Goal: Task Accomplishment & Management: Manage account settings

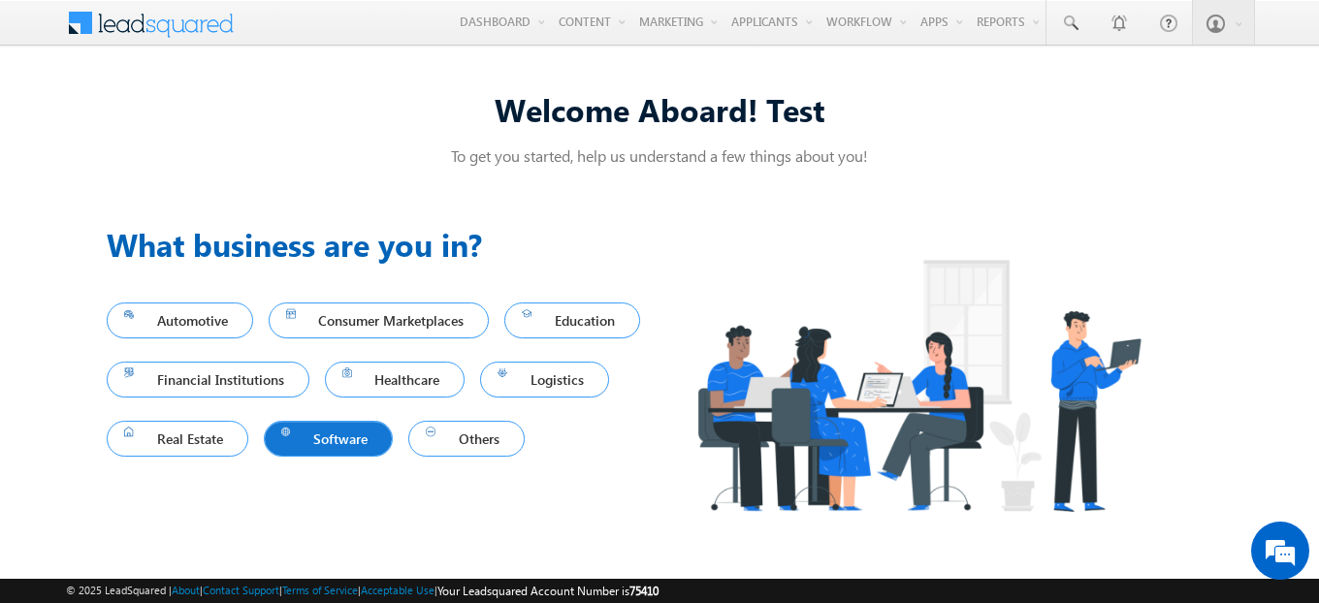
click at [376, 431] on span "Software" at bounding box center [328, 439] width 95 height 26
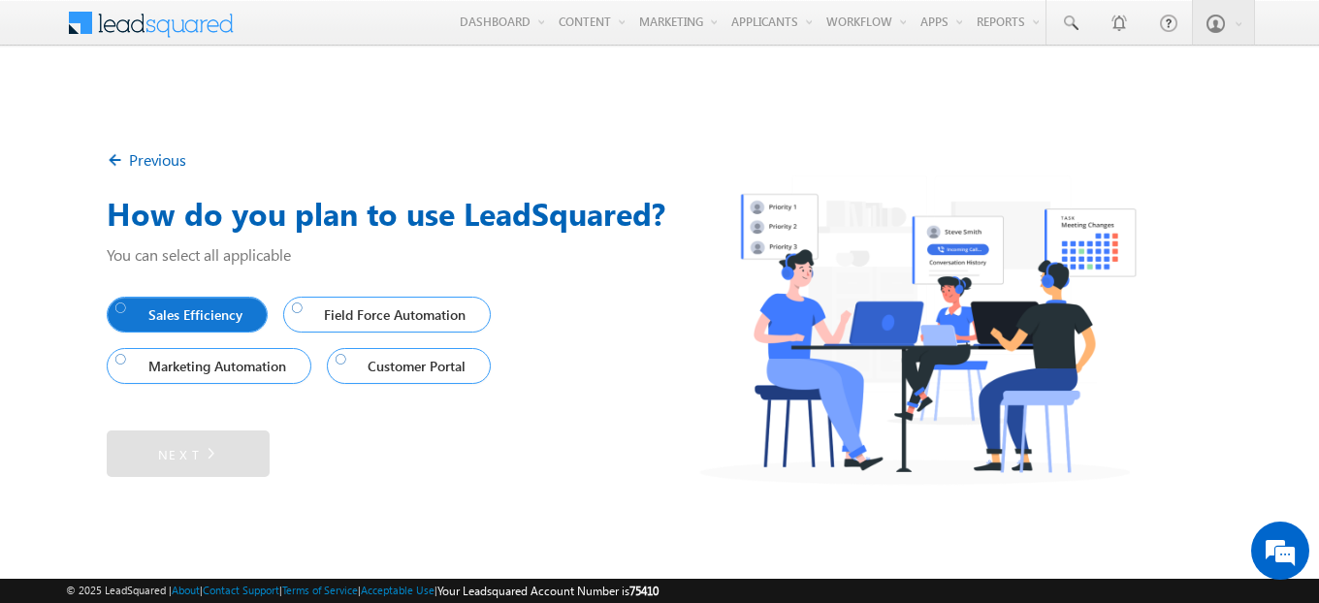
click at [226, 328] on link "Sales Efficiency" at bounding box center [187, 315] width 161 height 36
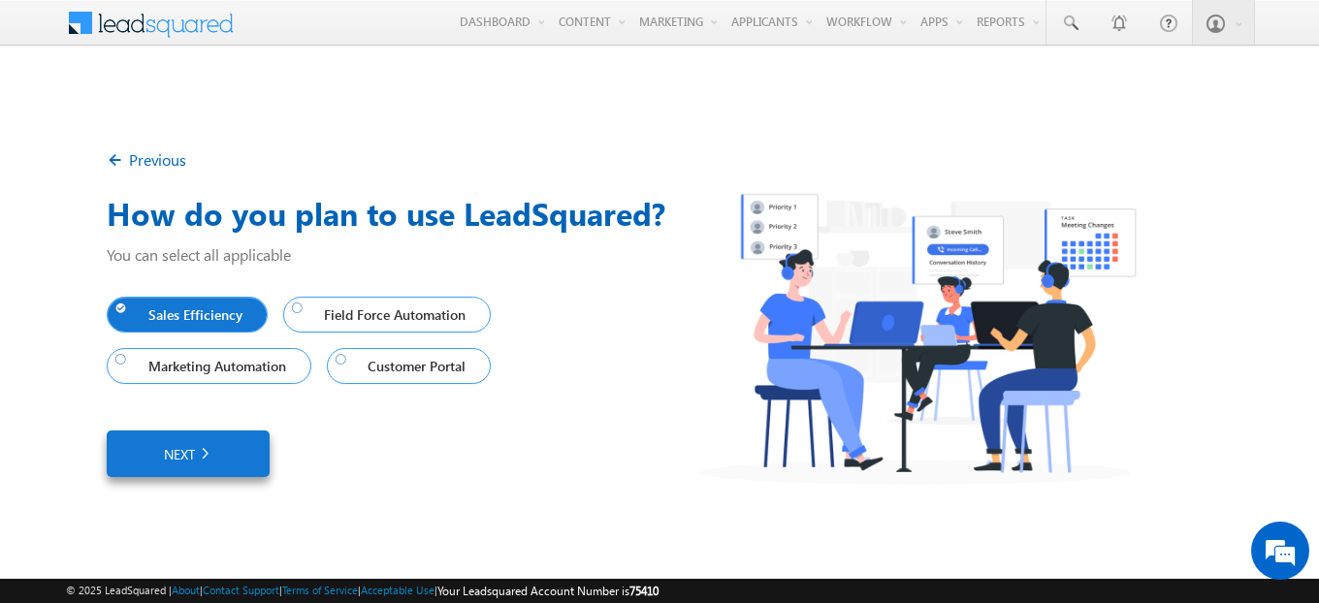
click at [253, 451] on link "Next" at bounding box center [188, 453] width 163 height 47
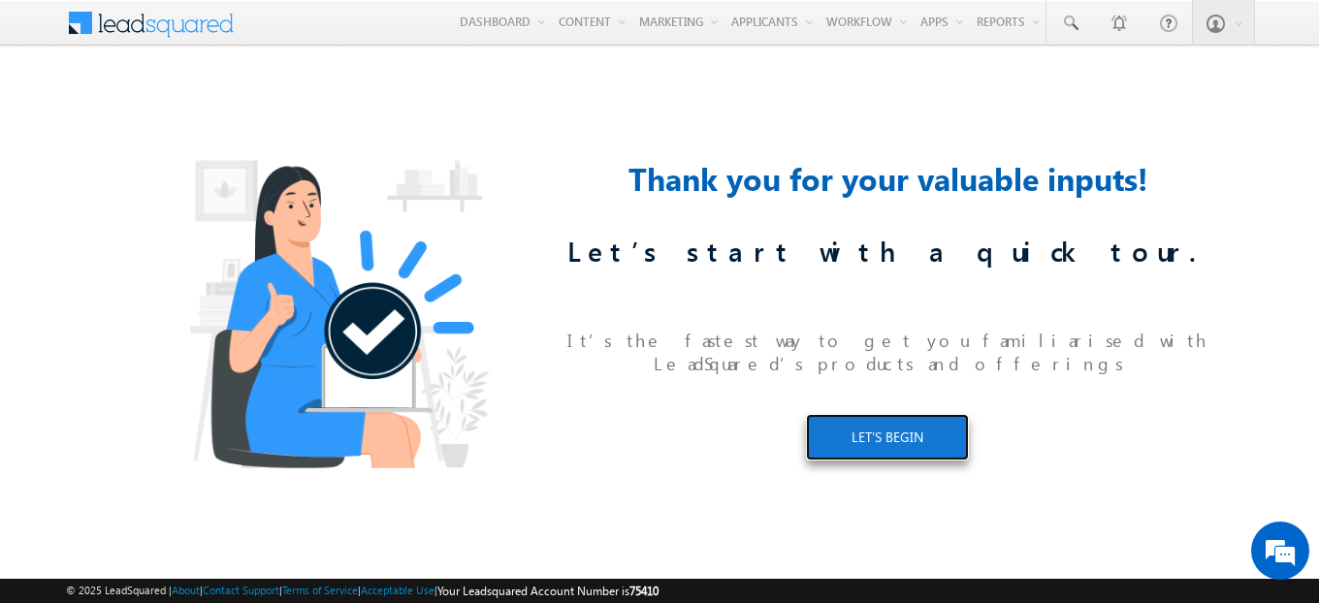
click at [908, 428] on link "LET’S BEGIN" at bounding box center [887, 437] width 163 height 47
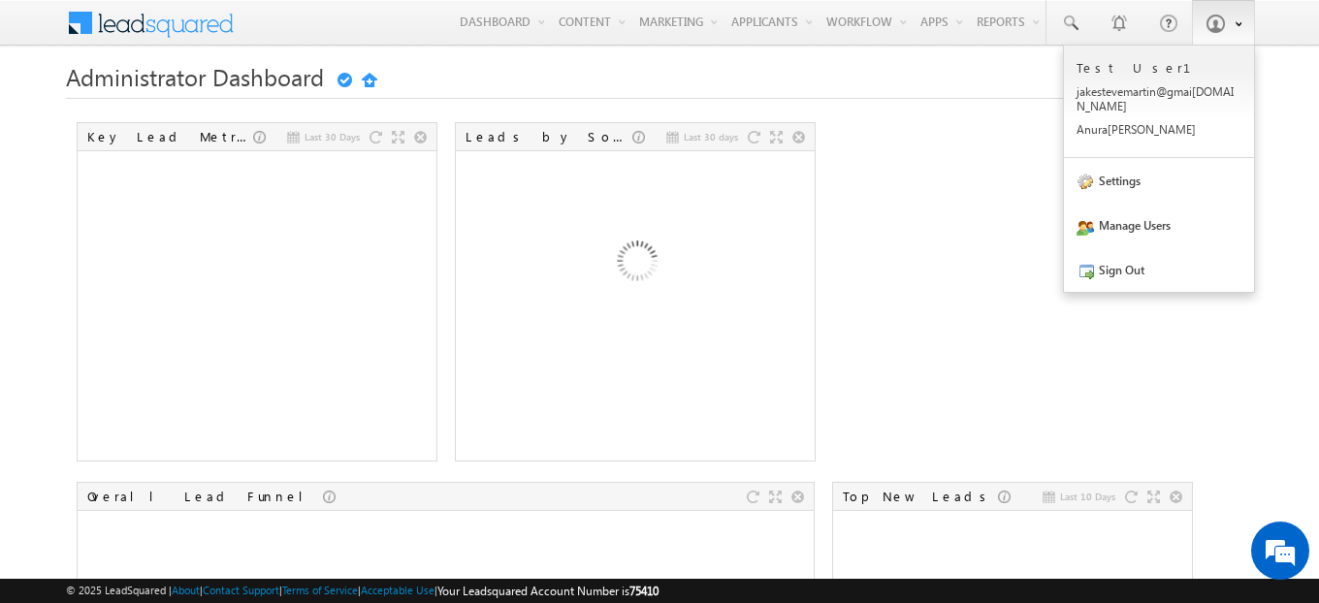
click at [1217, 18] on span at bounding box center [1214, 23] width 19 height 19
click at [1164, 179] on link "Settings" at bounding box center [1159, 180] width 190 height 45
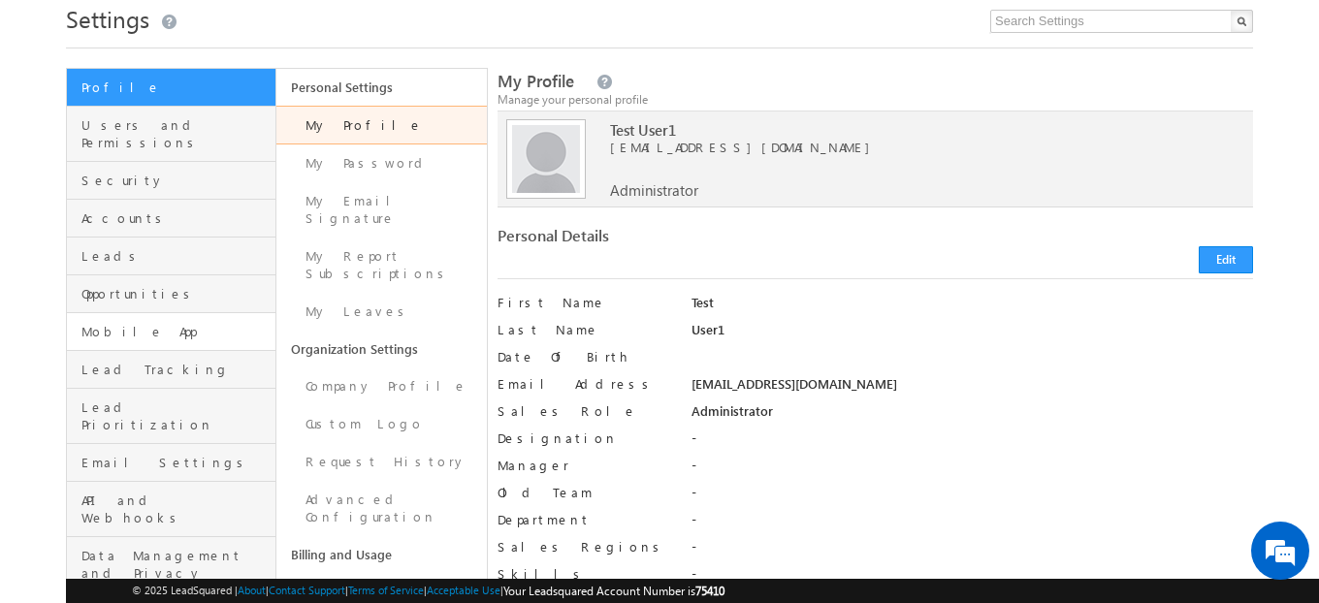
scroll to position [111, 0]
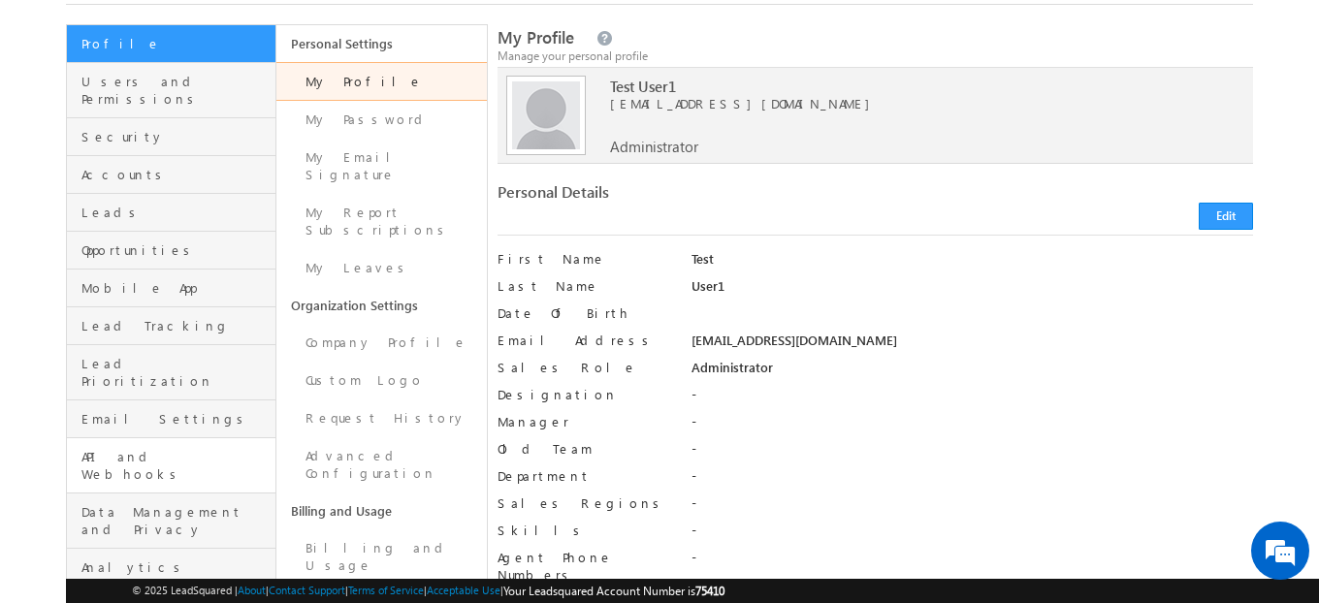
click at [152, 448] on span "API and Webhooks" at bounding box center [175, 465] width 189 height 35
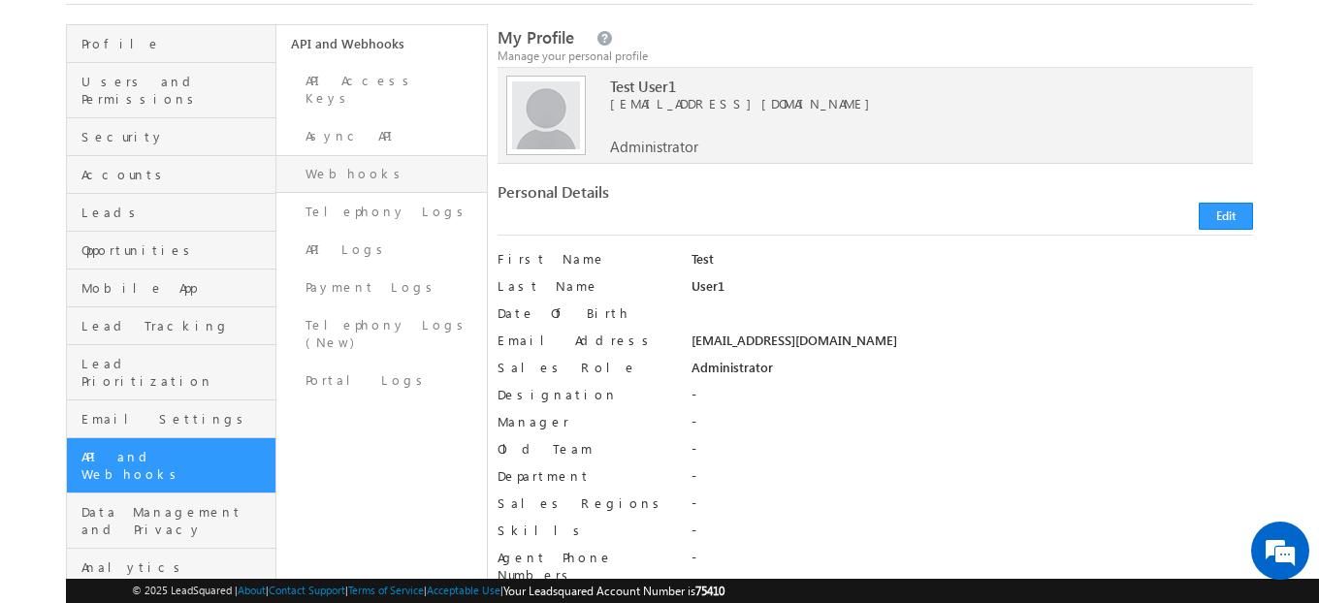
click at [361, 156] on link "Webhooks" at bounding box center [380, 174] width 209 height 38
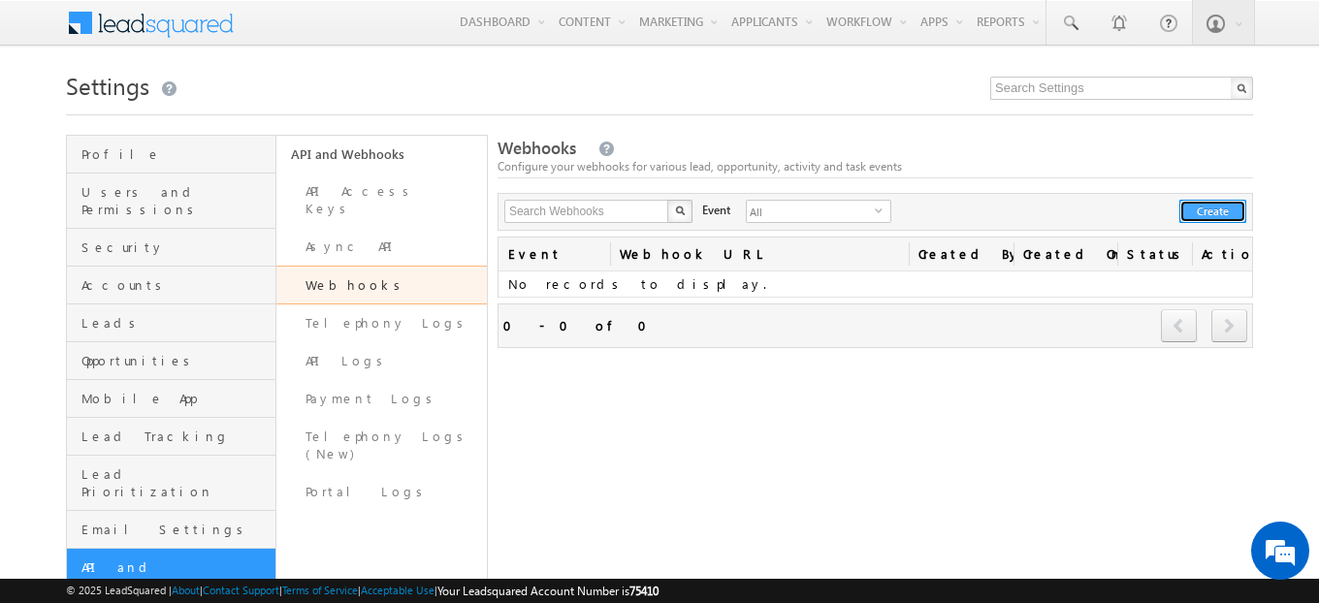
click at [1212, 208] on button "Create" at bounding box center [1212, 211] width 67 height 23
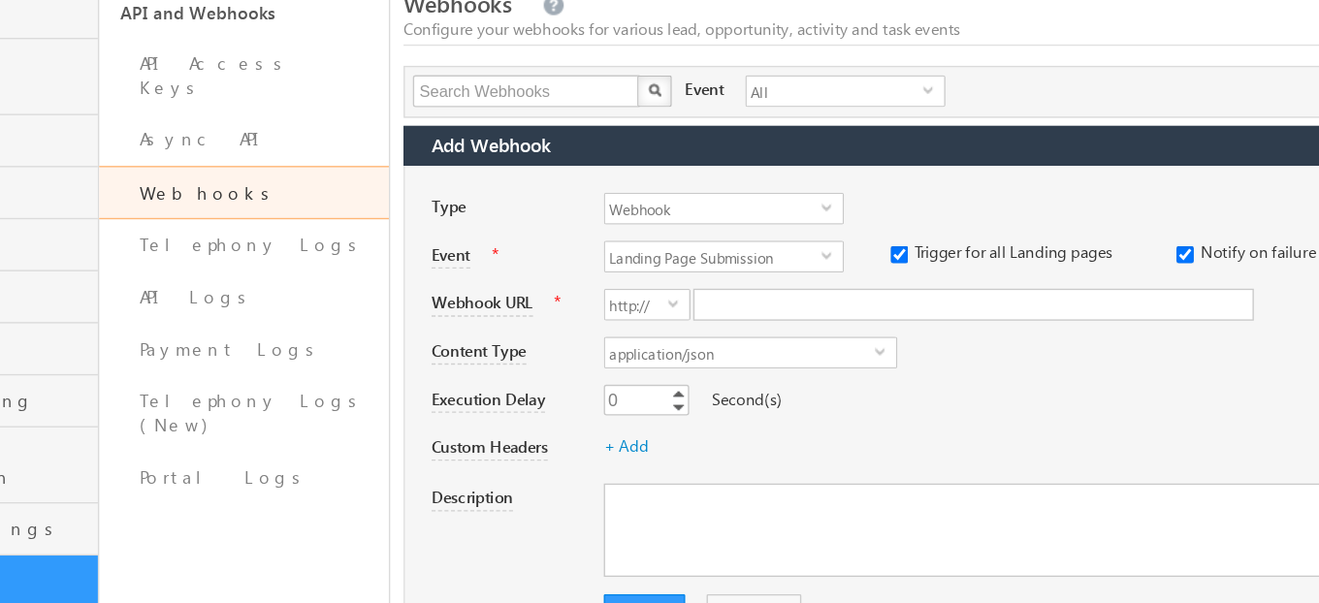
scroll to position [144, 0]
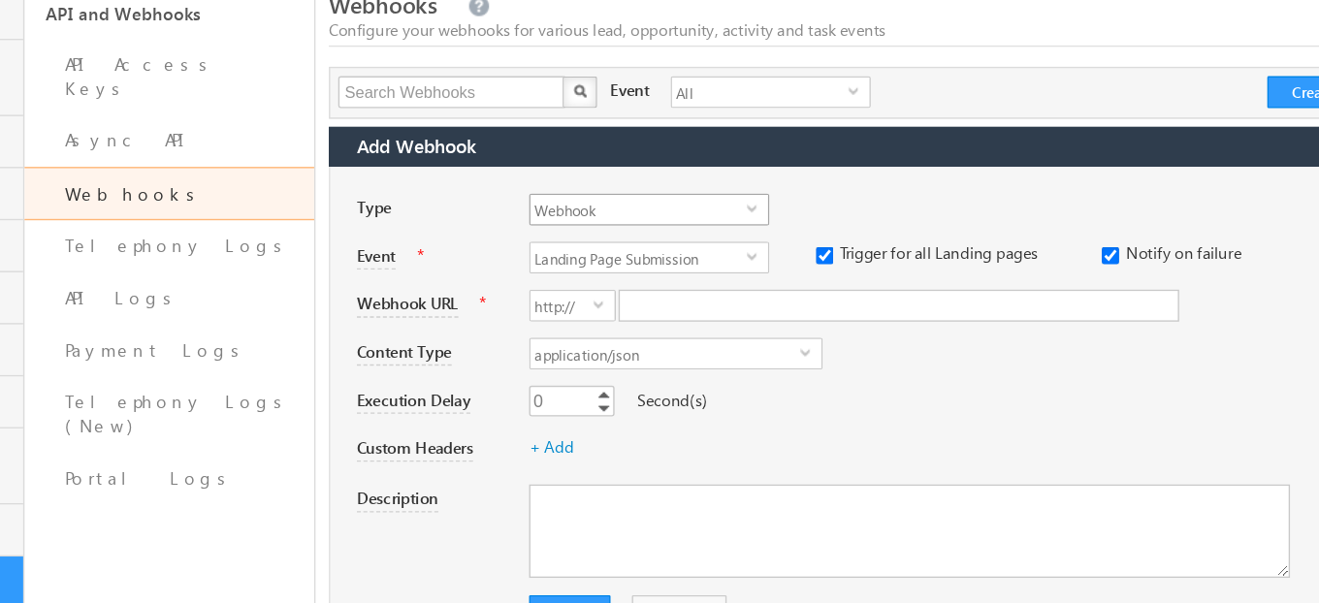
click at [747, 156] on span "Webhook" at bounding box center [722, 152] width 157 height 21
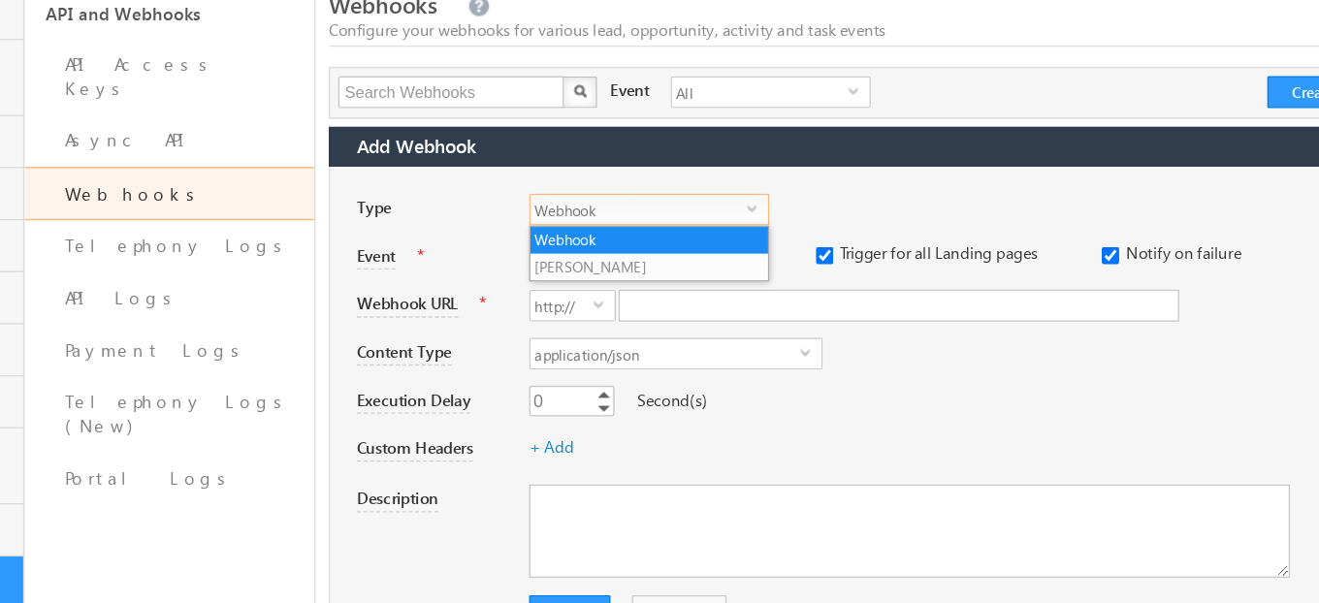
click at [861, 123] on div "Type Webhook select 0 Event * Landing Page Submission select landing_page_submi…" at bounding box center [874, 300] width 755 height 359
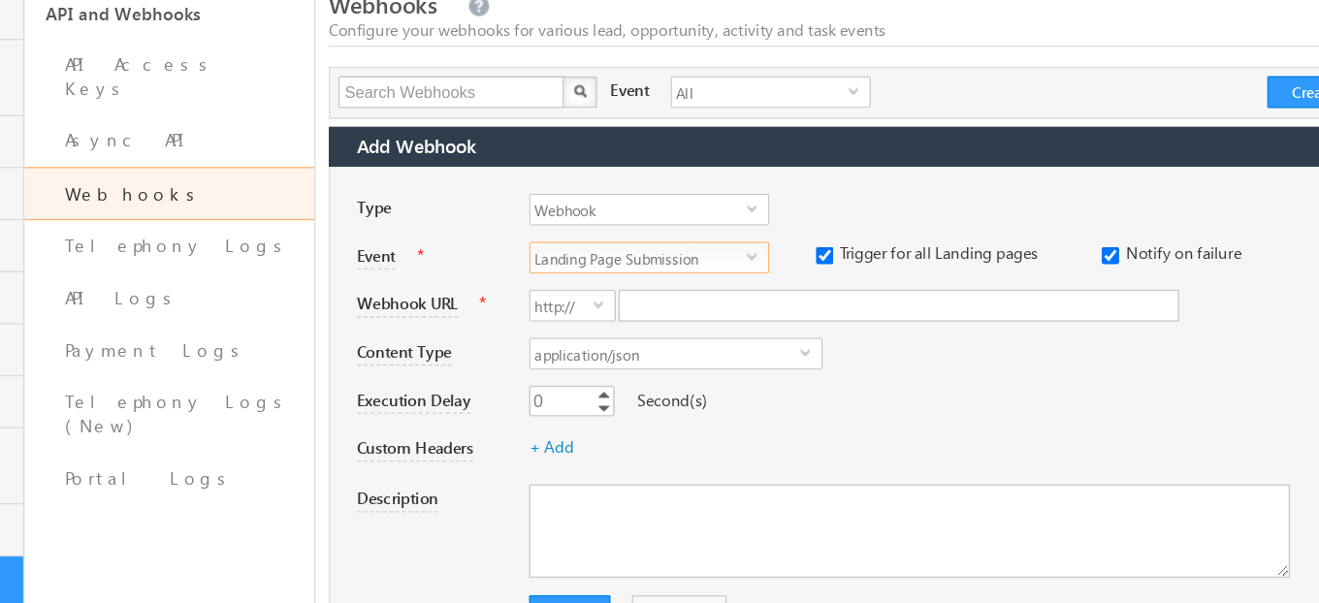
click at [776, 193] on span "Landing Page Submission" at bounding box center [722, 186] width 157 height 21
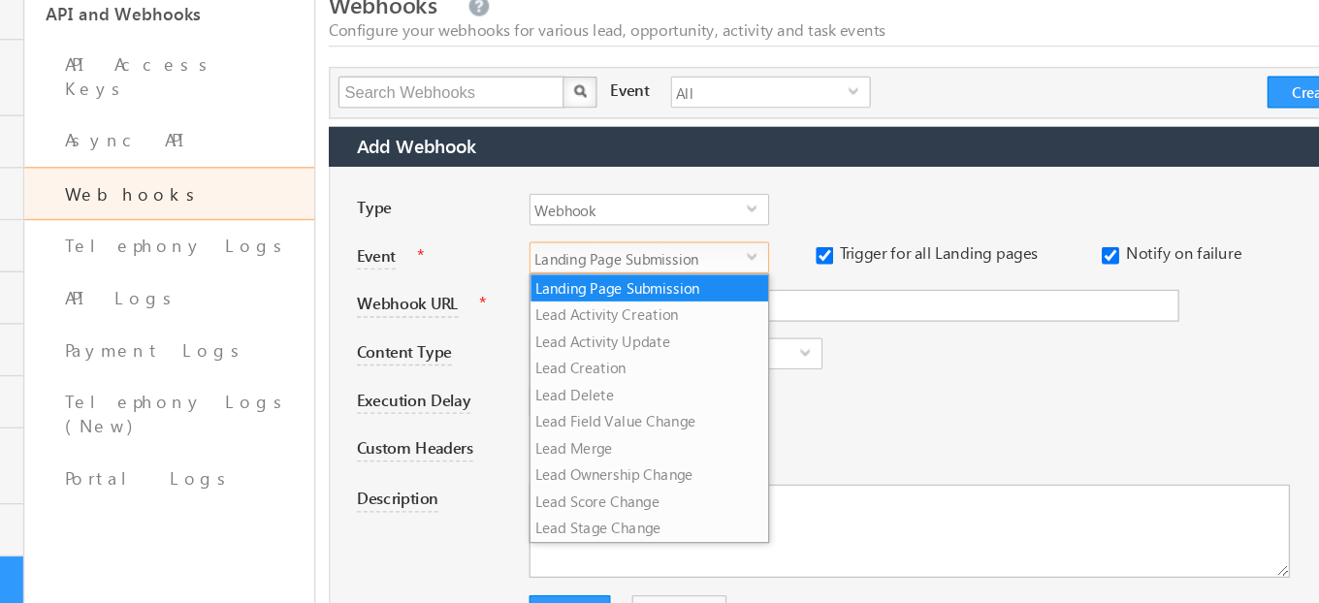
click at [776, 193] on span "Landing Page Submission" at bounding box center [722, 186] width 157 height 21
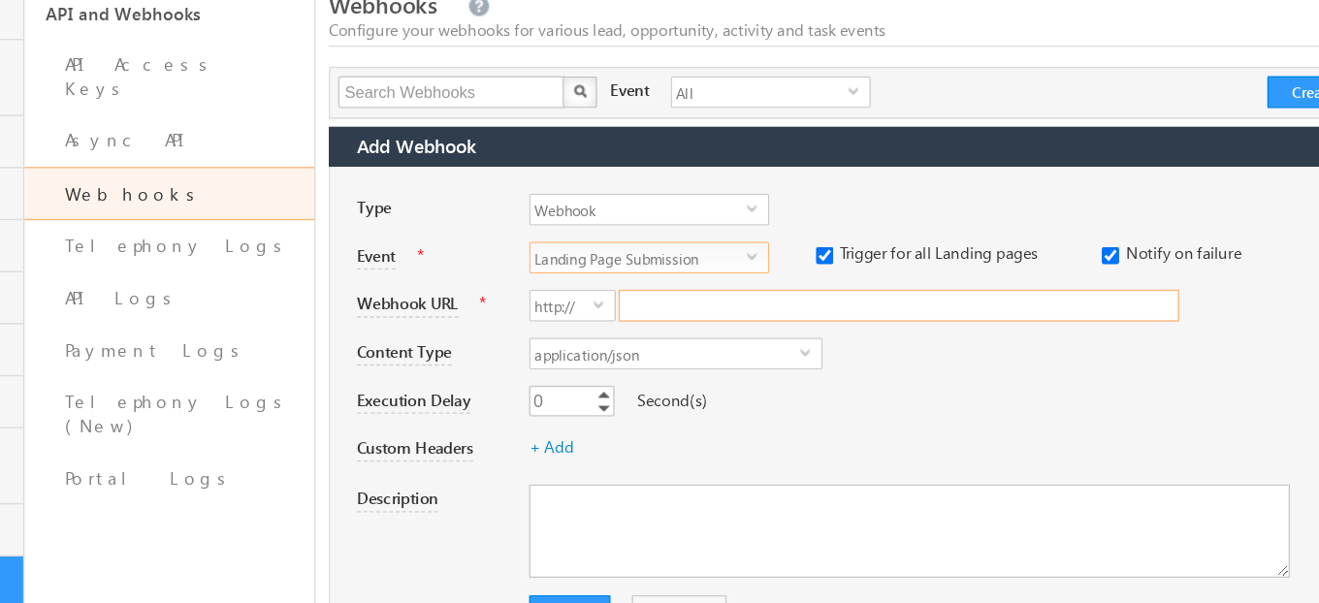
click at [808, 225] on input "Webhook URL" at bounding box center [911, 221] width 407 height 23
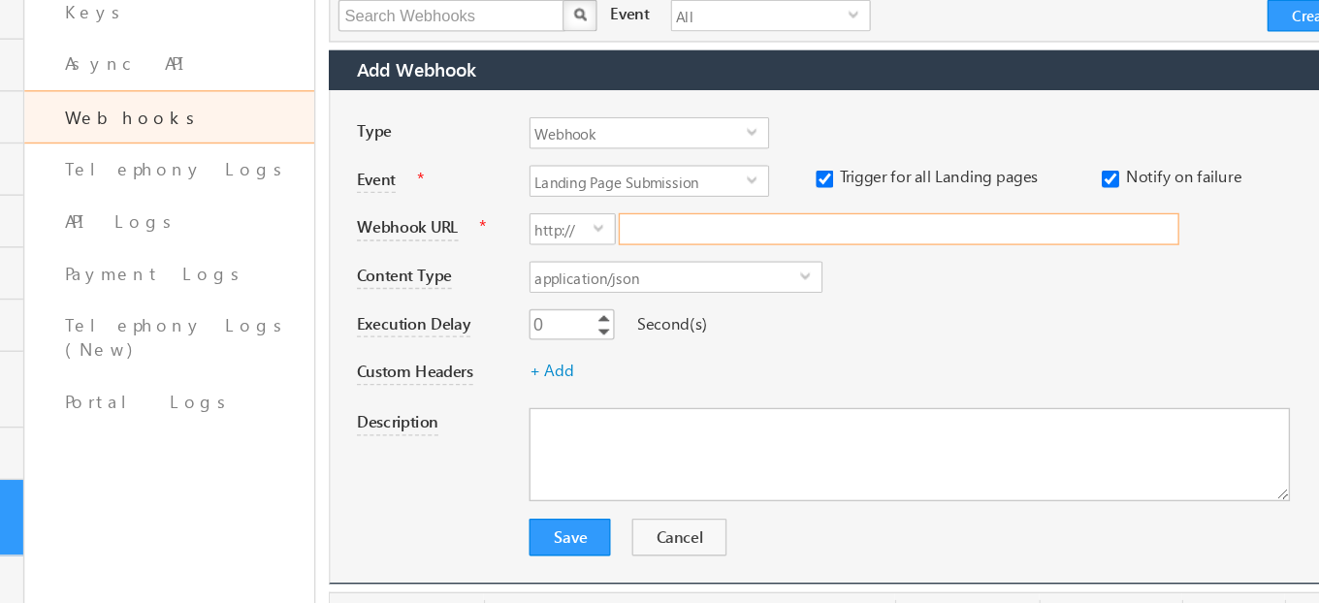
scroll to position [104, 0]
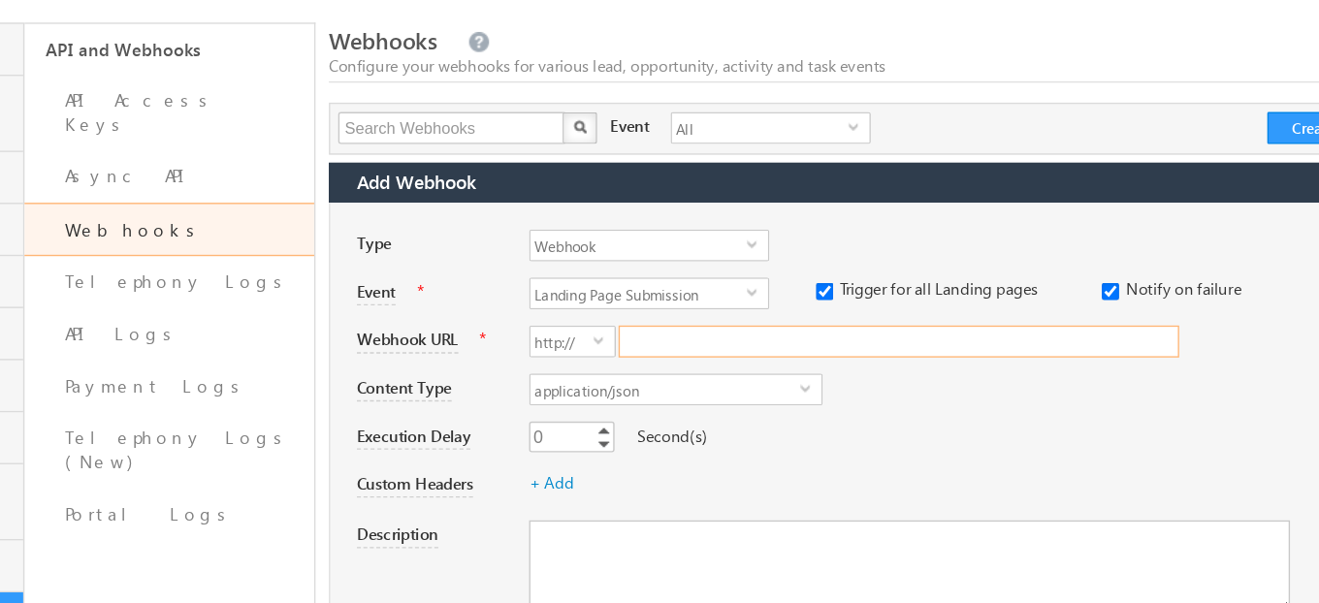
paste input "https://karthik.prestaging.us.konnectify.dev/webhook/358"
click at [747, 264] on input "https://karthik.prestaging.us.konnectify.dev/webhook/358" at bounding box center [911, 262] width 407 height 23
click at [748, 297] on span "application/json" at bounding box center [742, 297] width 196 height 21
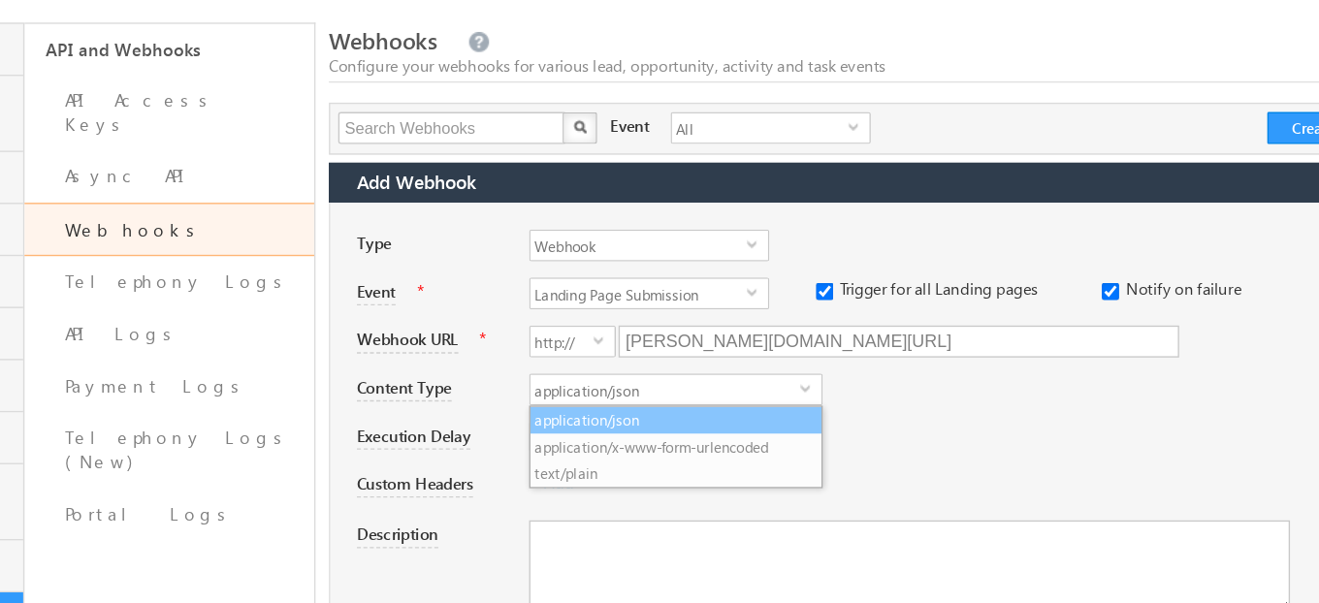
click at [754, 321] on li "application/json" at bounding box center [749, 319] width 211 height 19
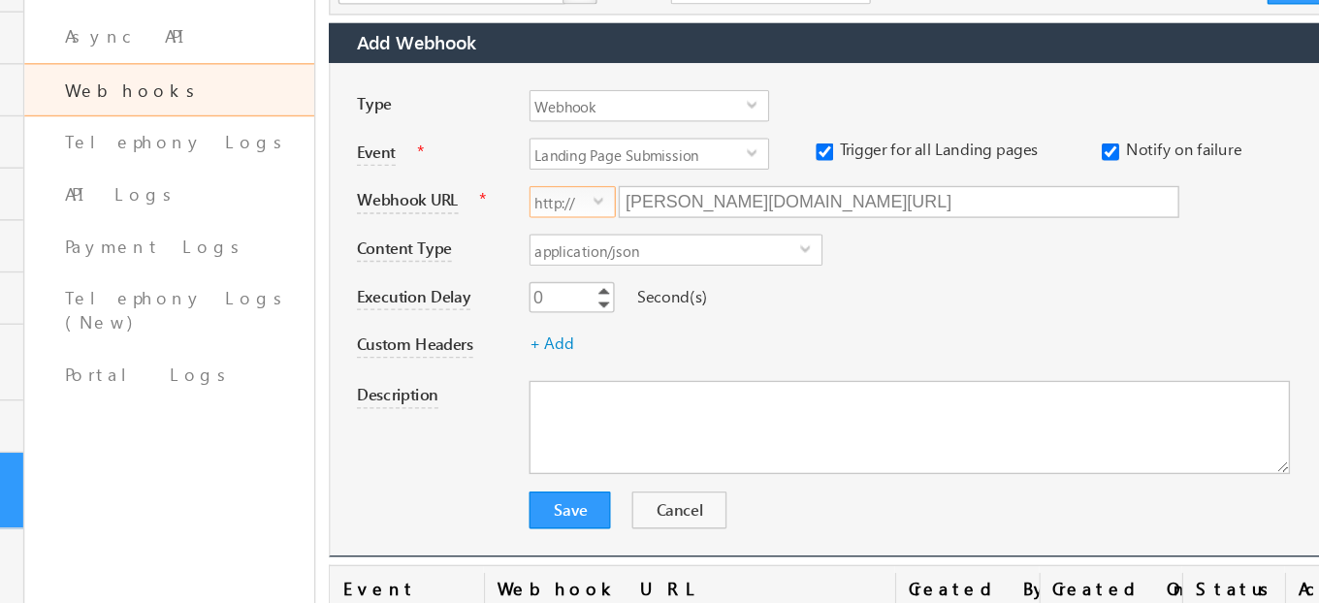
click at [678, 252] on span "http://" at bounding box center [667, 262] width 46 height 21
click at [682, 300] on li "https://" at bounding box center [674, 304] width 61 height 19
click at [695, 293] on span "application/json" at bounding box center [742, 297] width 196 height 21
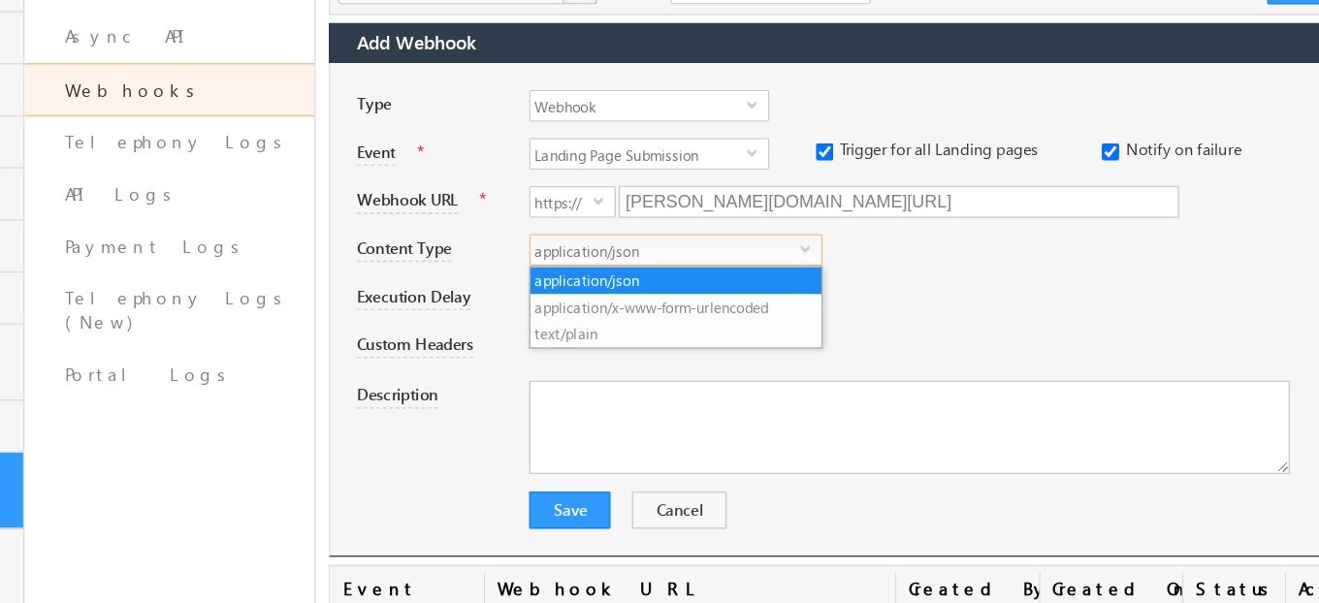
click at [695, 293] on span "application/json" at bounding box center [742, 297] width 196 height 21
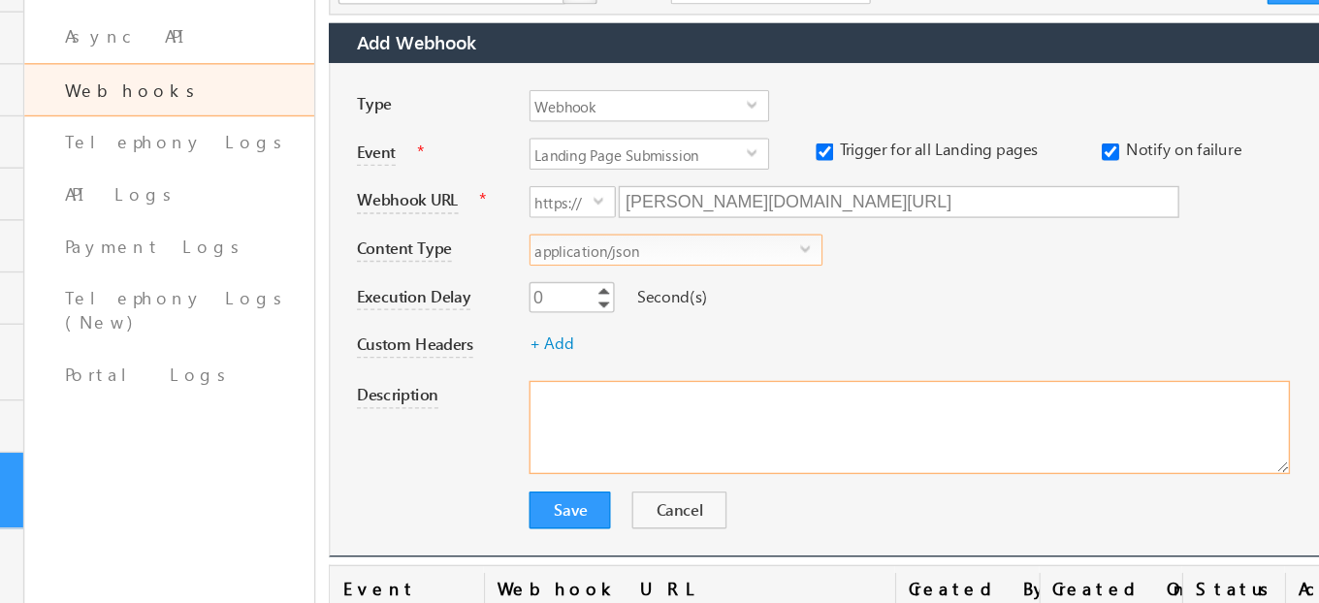
click at [705, 409] on textarea "Description" at bounding box center [919, 427] width 553 height 68
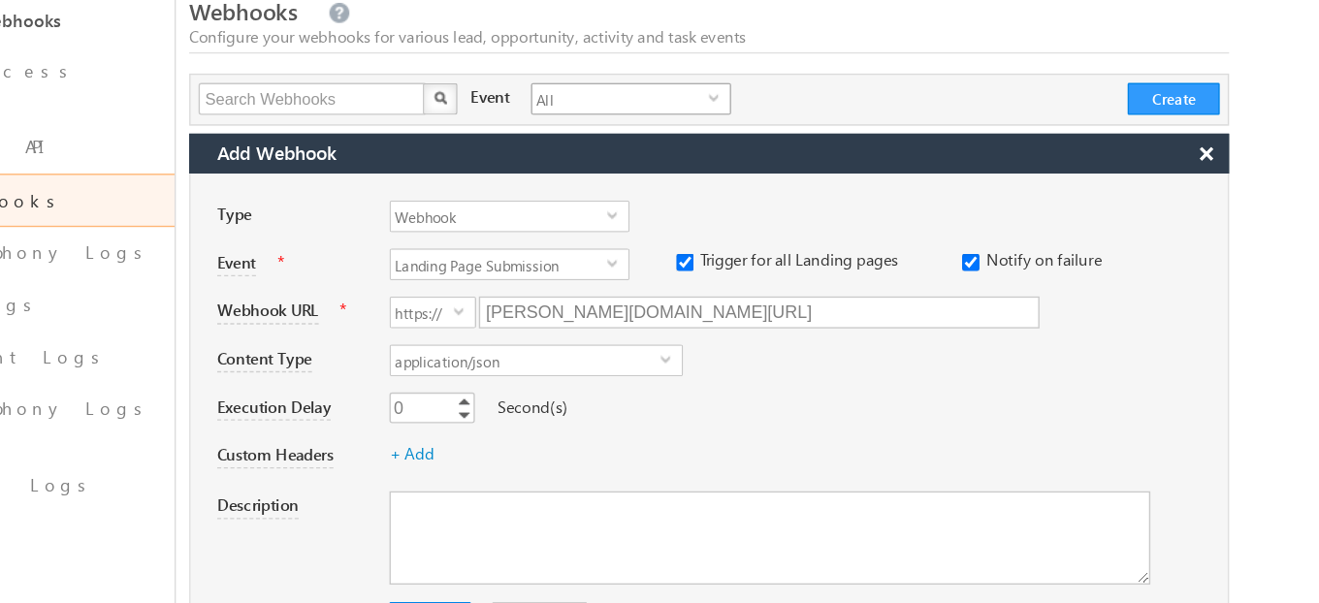
click at [777, 107] on span "All" at bounding box center [811, 107] width 128 height 21
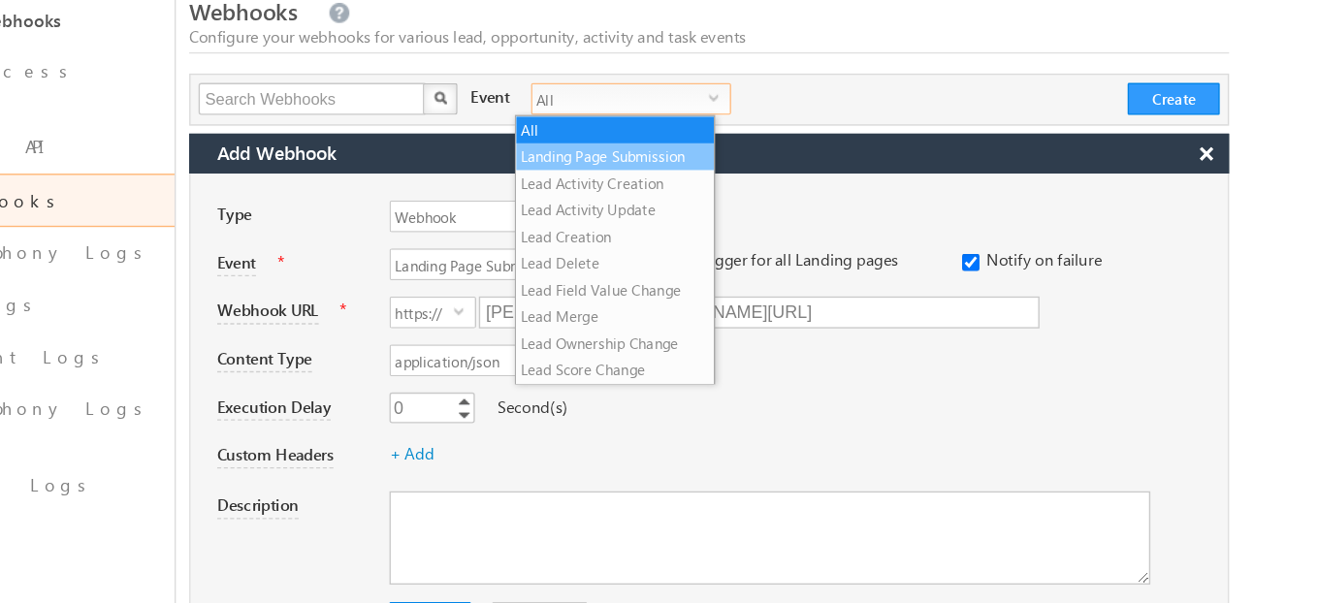
click at [796, 144] on li "Landing Page Submission" at bounding box center [806, 149] width 143 height 19
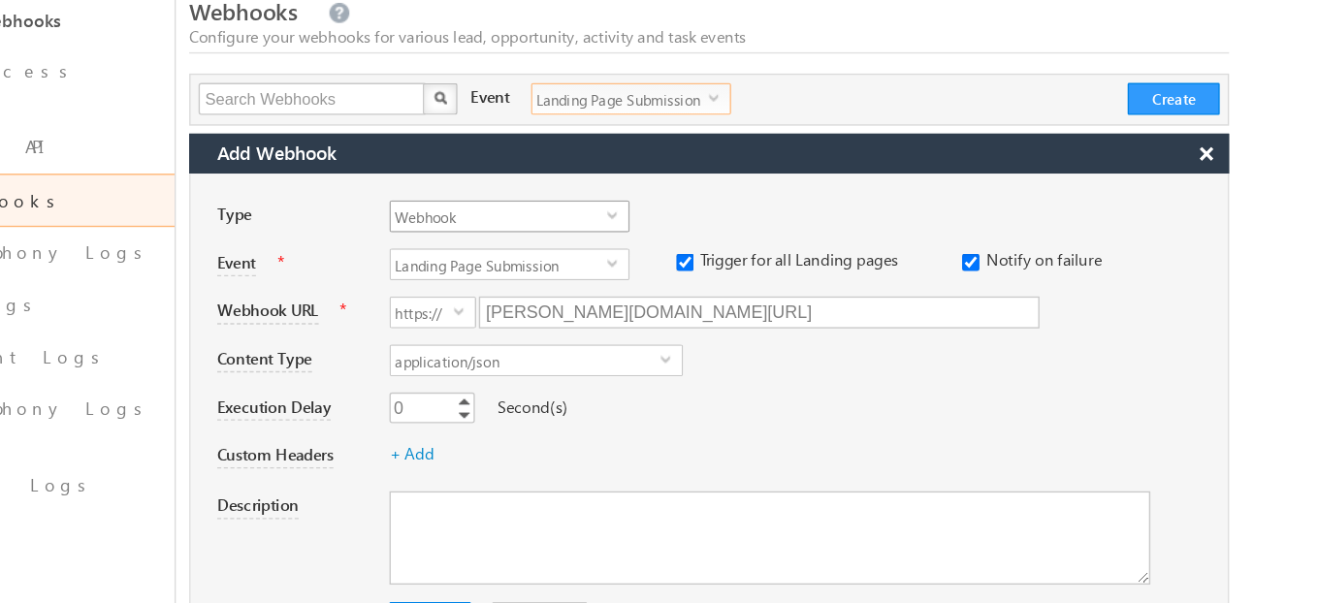
click at [687, 191] on span "Webhook" at bounding box center [722, 192] width 157 height 21
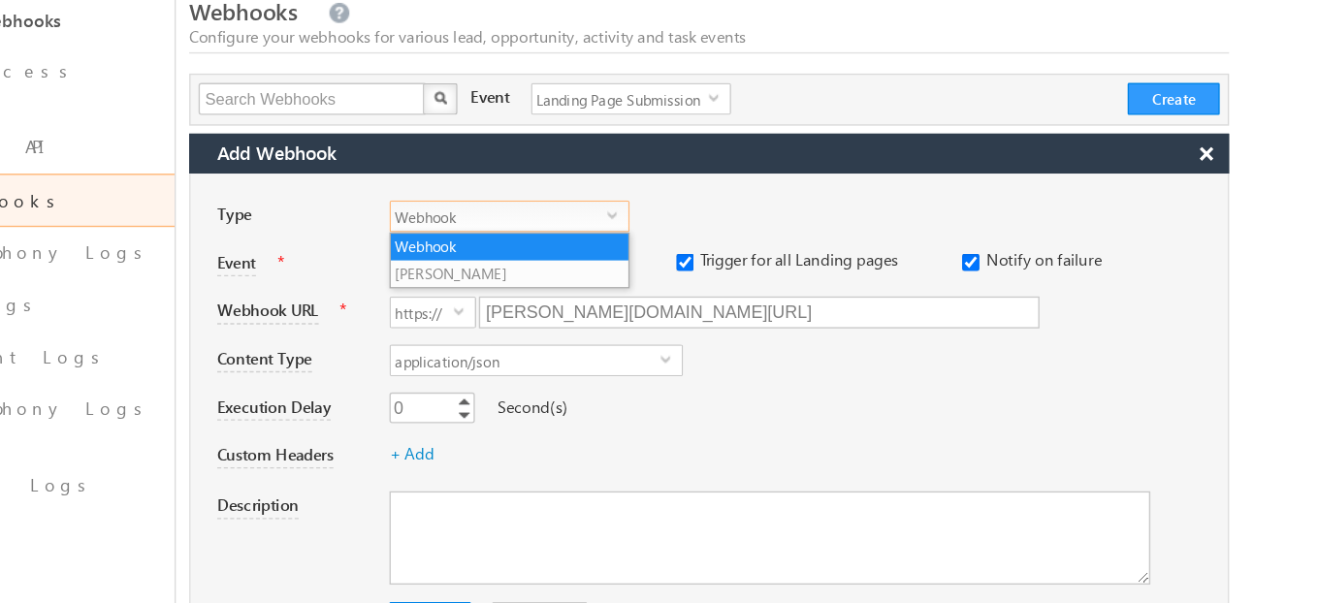
click at [689, 194] on span "Webhook" at bounding box center [722, 192] width 157 height 21
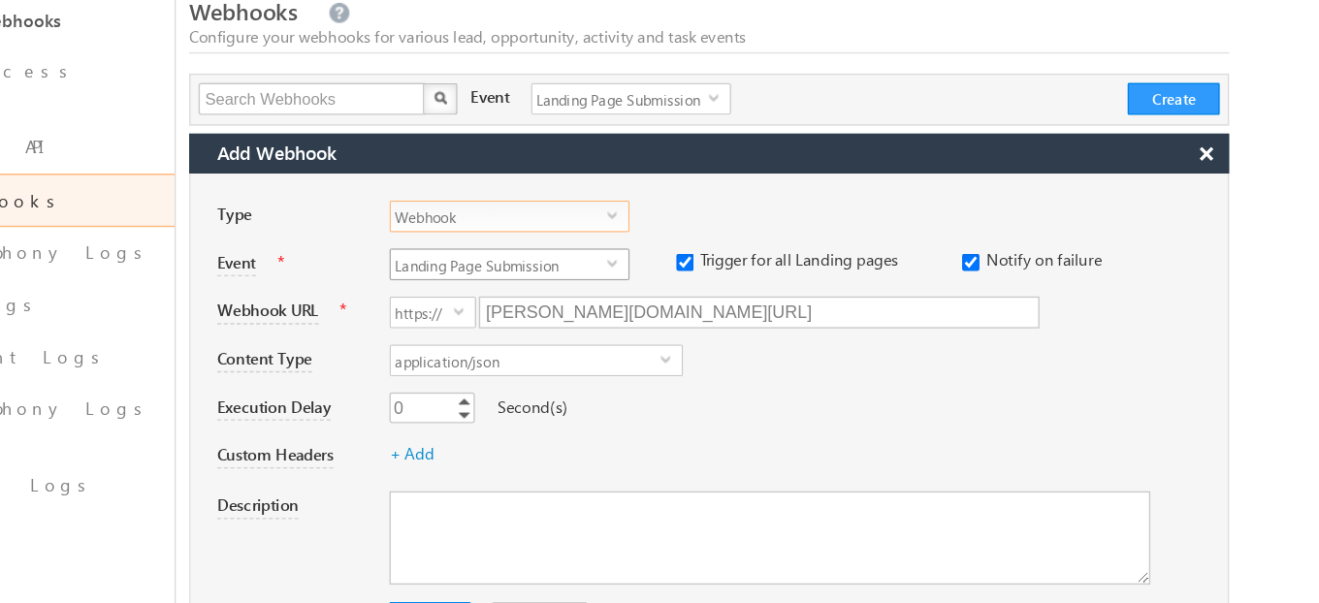
click at [770, 223] on span "Landing Page Submission" at bounding box center [722, 227] width 157 height 21
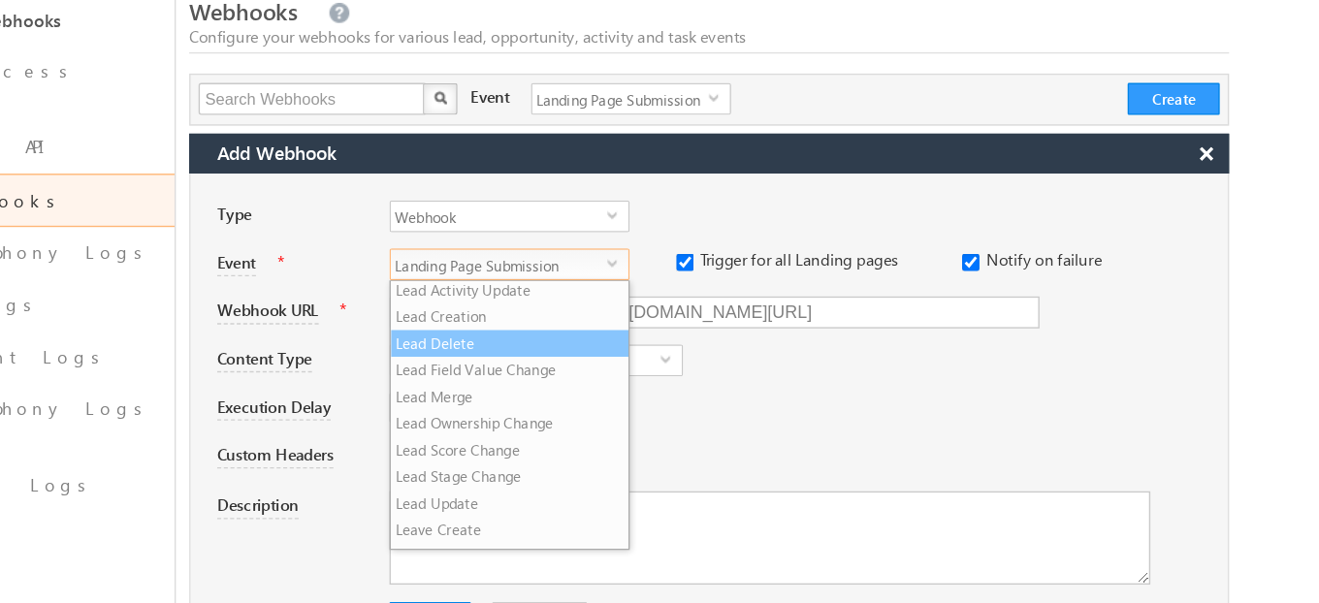
scroll to position [35, 0]
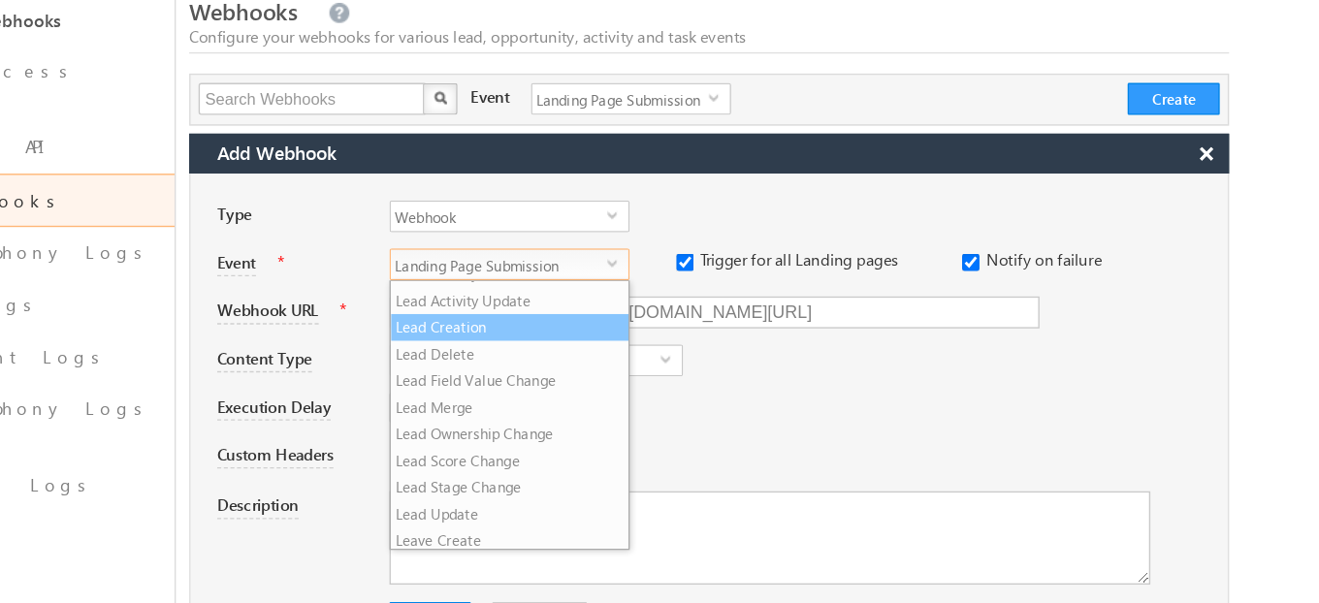
click at [736, 277] on li "Lead Creation" at bounding box center [730, 273] width 173 height 19
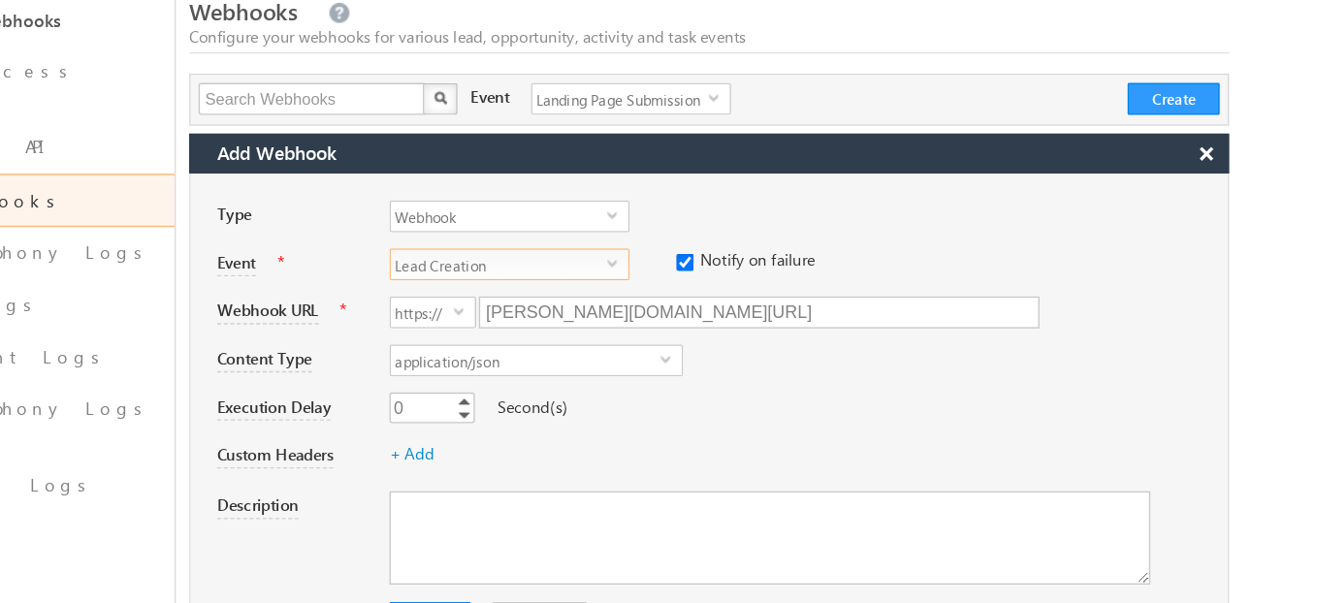
click at [869, 334] on div "0 0 Increment Decrement Second(s)" at bounding box center [947, 334] width 609 height 27
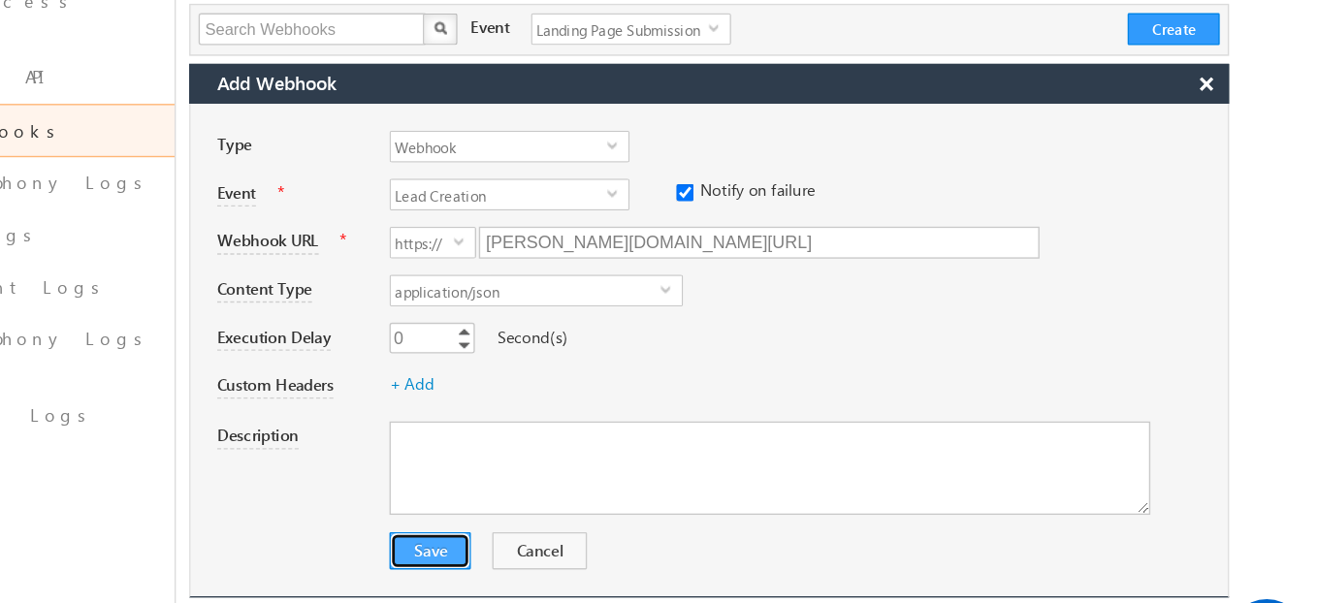
click at [685, 493] on button "Save" at bounding box center [672, 486] width 59 height 27
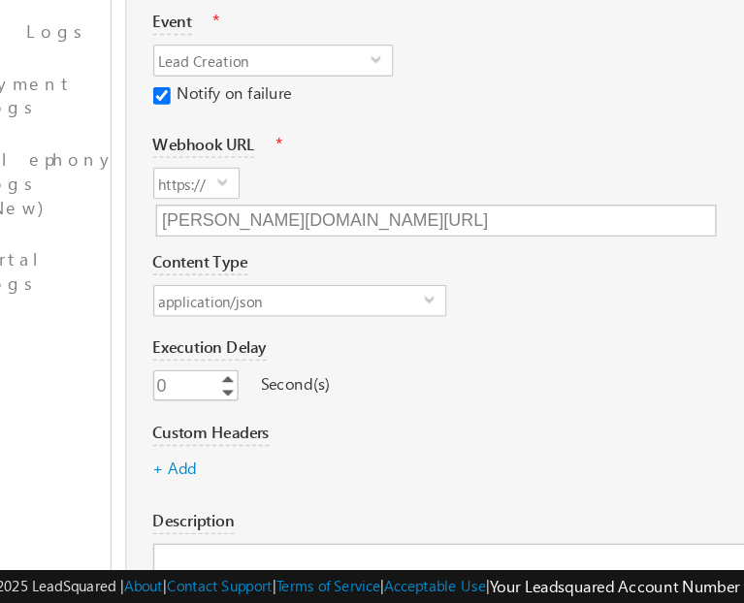
scroll to position [274, 157]
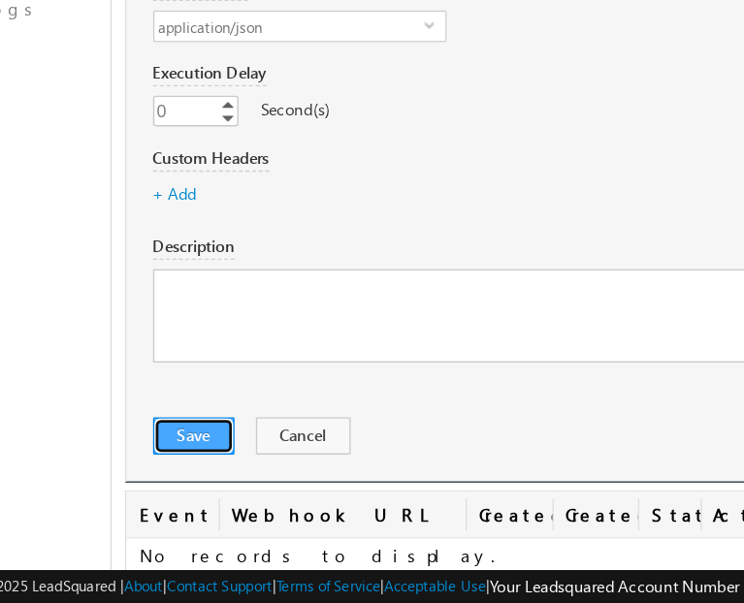
click at [154, 482] on button "Save" at bounding box center [175, 481] width 59 height 27
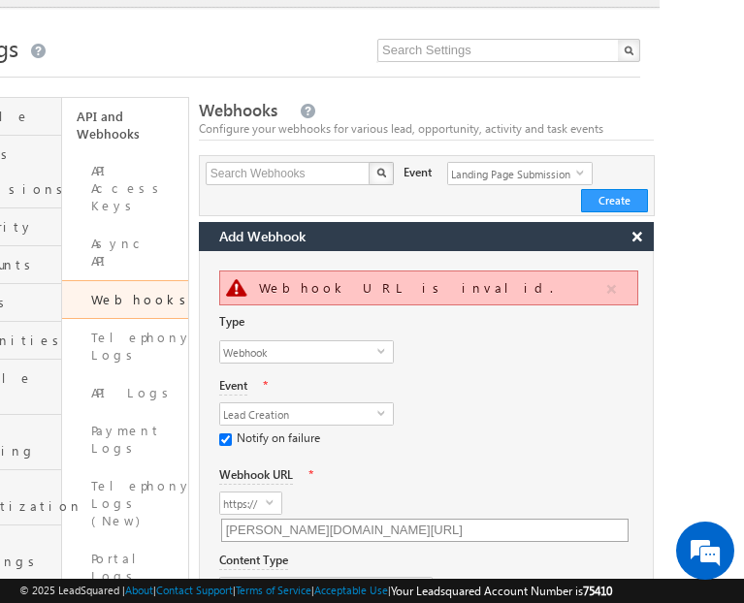
scroll to position [15, 84]
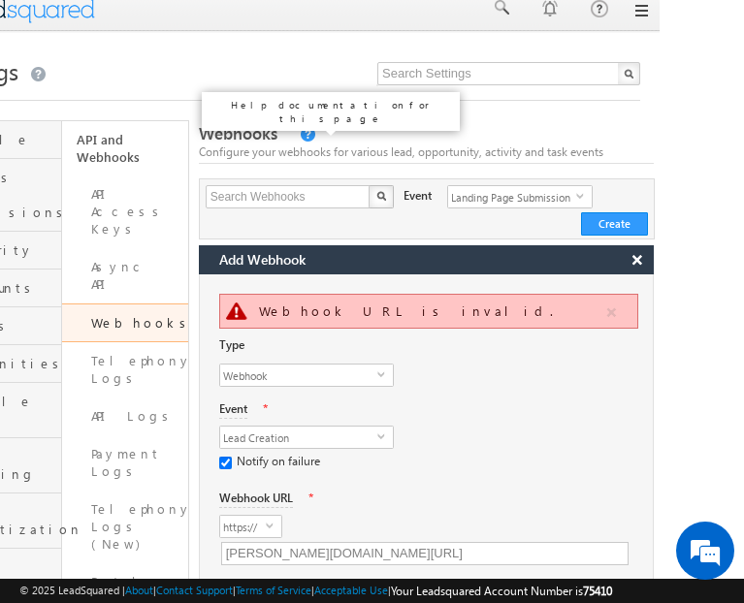
click at [298, 133] on link at bounding box center [306, 135] width 17 height 16
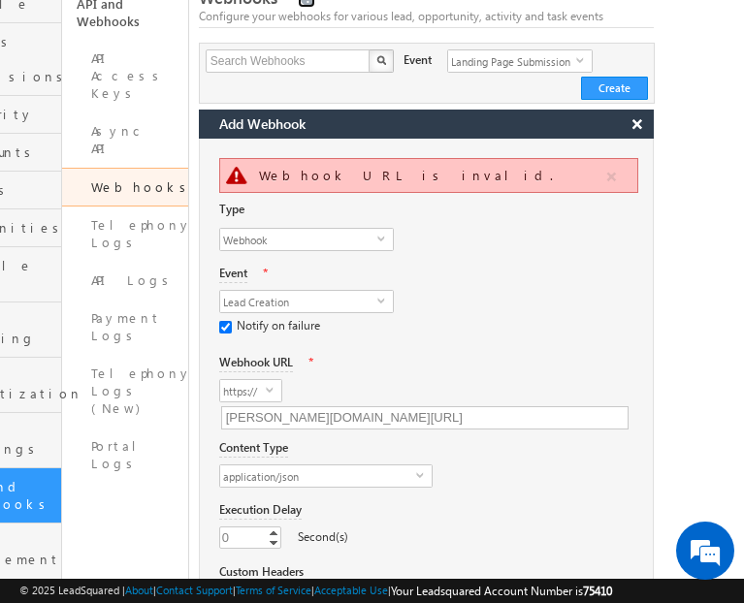
scroll to position [269, 84]
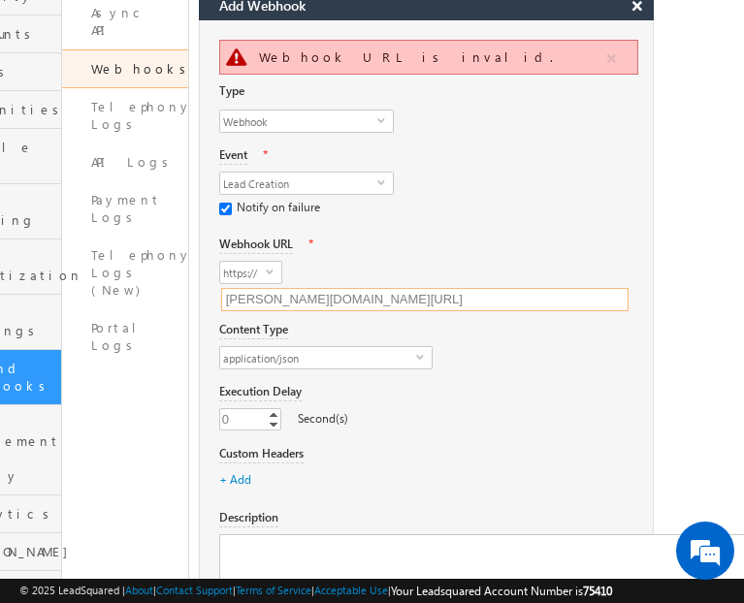
click at [250, 291] on input "karthik.prestaging.us.konnectify.dev/webhook/358" at bounding box center [424, 299] width 407 height 23
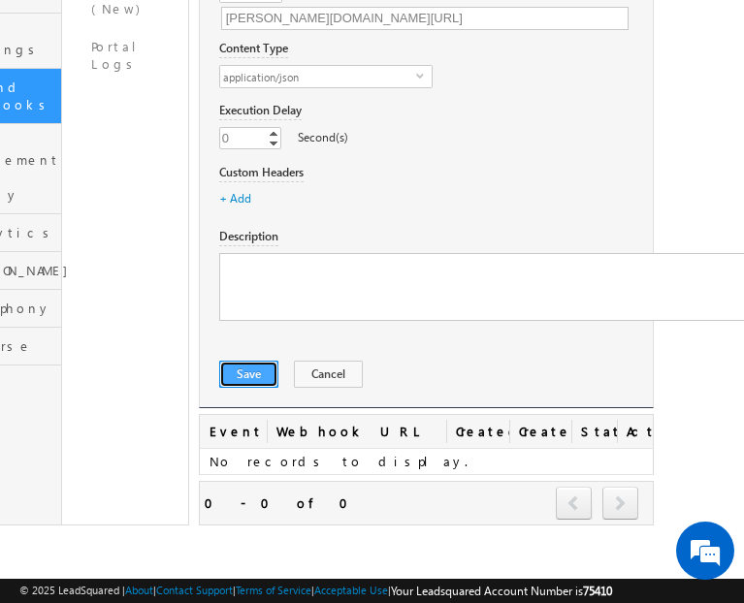
click at [255, 384] on button "Save" at bounding box center [248, 374] width 59 height 27
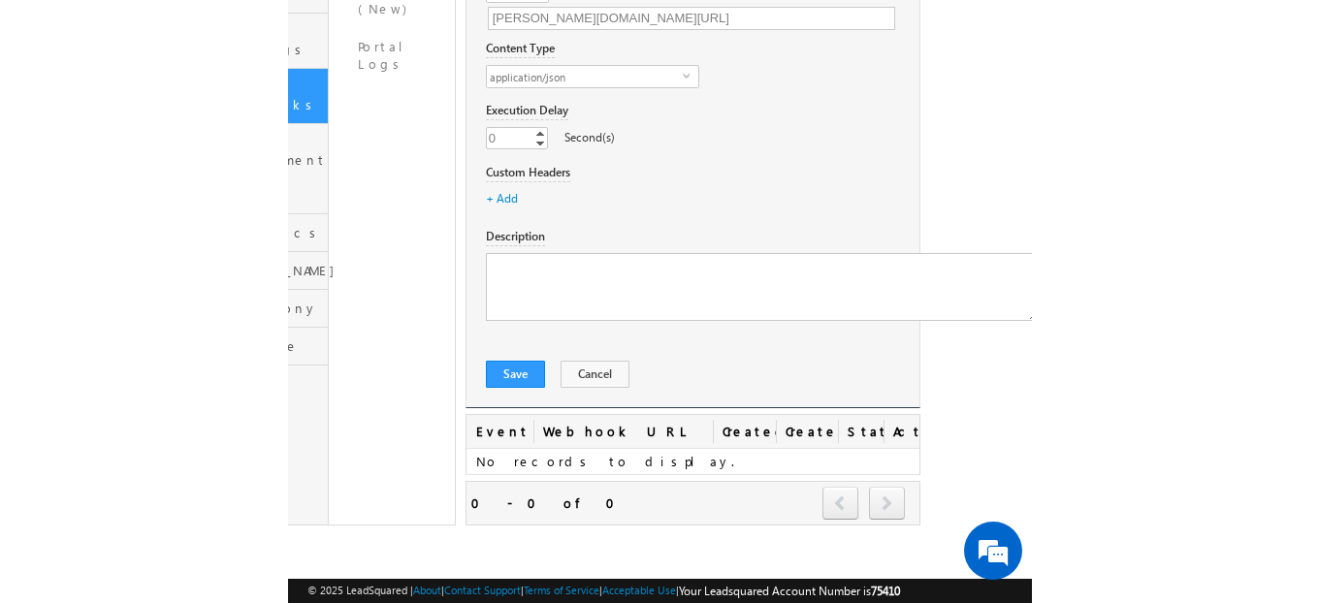
scroll to position [257, 0]
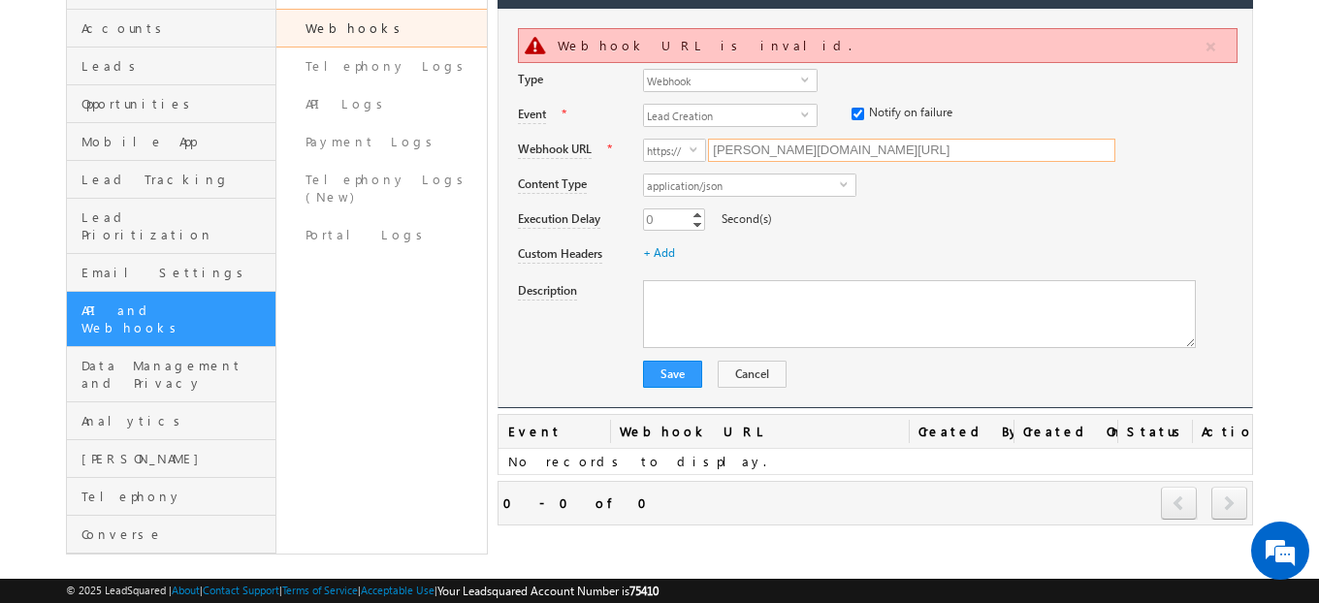
click at [873, 152] on input "karthik.prestaging.us.konnectify.dev/webhook/358" at bounding box center [911, 150] width 407 height 23
paste input "https://hooks.konnectify.co/webhook/v1/DT9KRT0hWB"
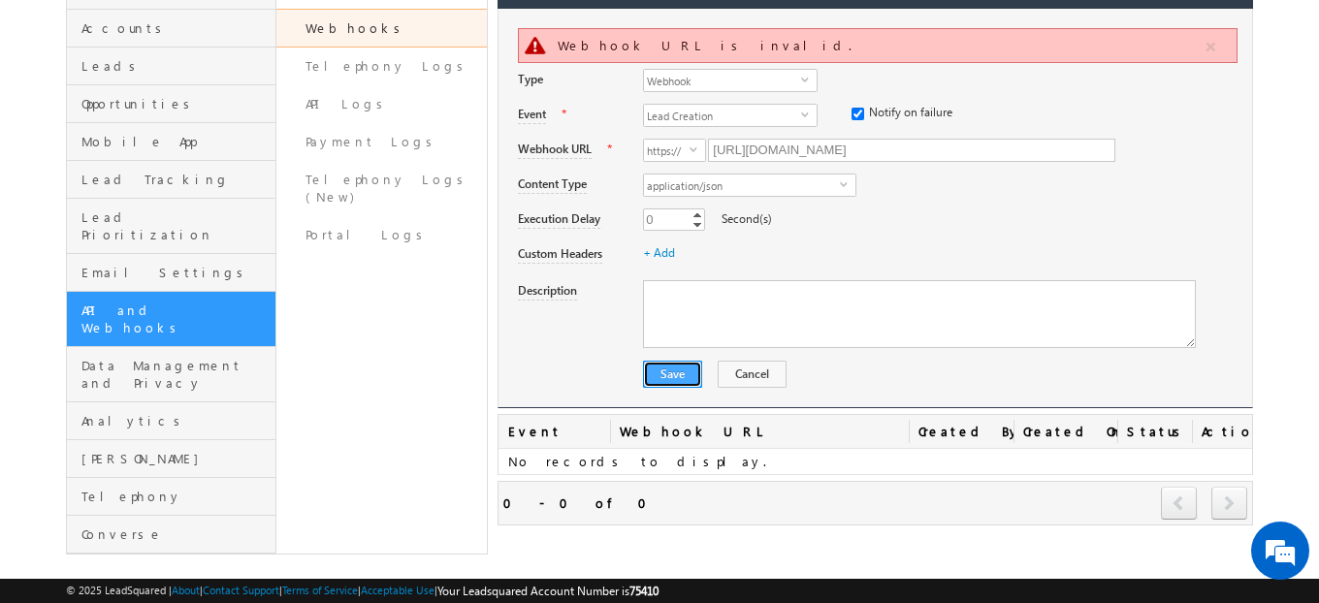
type input "hooks.konnectify.co/webhook/v1/DT9KRT0hWB"
click at [681, 366] on button "Save" at bounding box center [672, 374] width 59 height 27
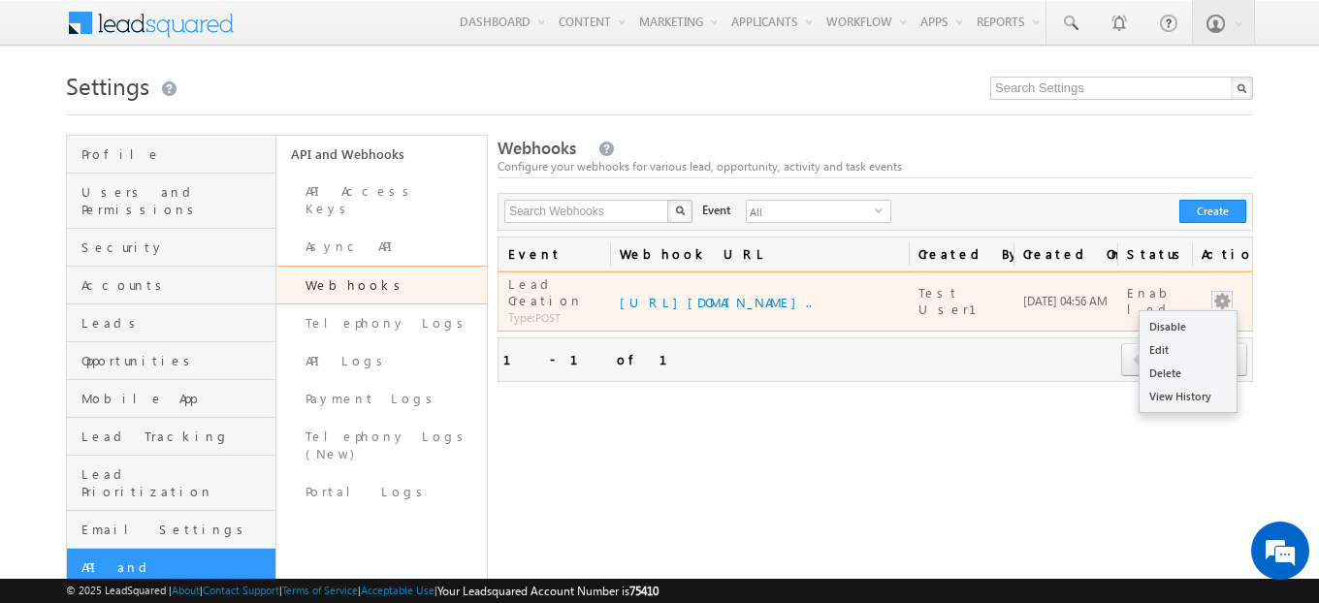
click at [1215, 292] on button "button" at bounding box center [1221, 301] width 19 height 19
click at [1234, 292] on div "Disable Edit Delete View History" at bounding box center [1221, 301] width 41 height 19
click at [1231, 291] on span at bounding box center [1221, 299] width 21 height 17
click at [1194, 338] on link "Edit" at bounding box center [1187, 349] width 97 height 23
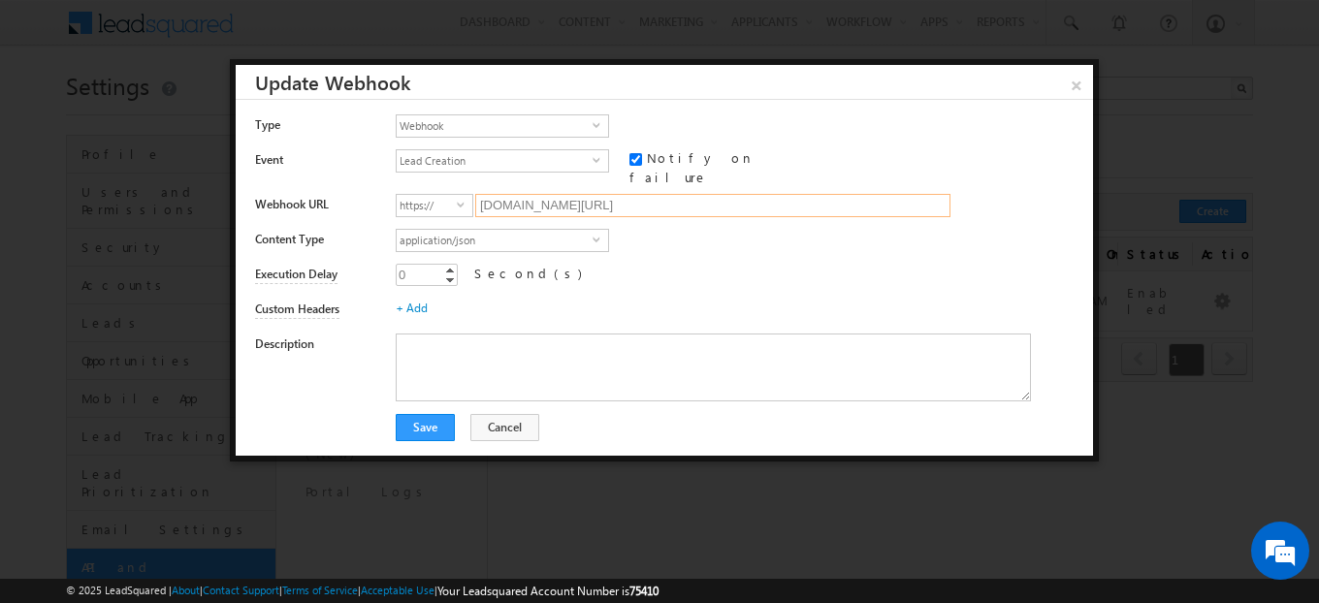
click at [748, 194] on input "hooks.konnectify.co/webhook/v1/DT9KRT0hWB" at bounding box center [712, 205] width 475 height 23
paste input "ttps://karthik.prestaging.us.konnectify.dev/webhook/358"
click at [429, 423] on button "Save" at bounding box center [425, 427] width 59 height 27
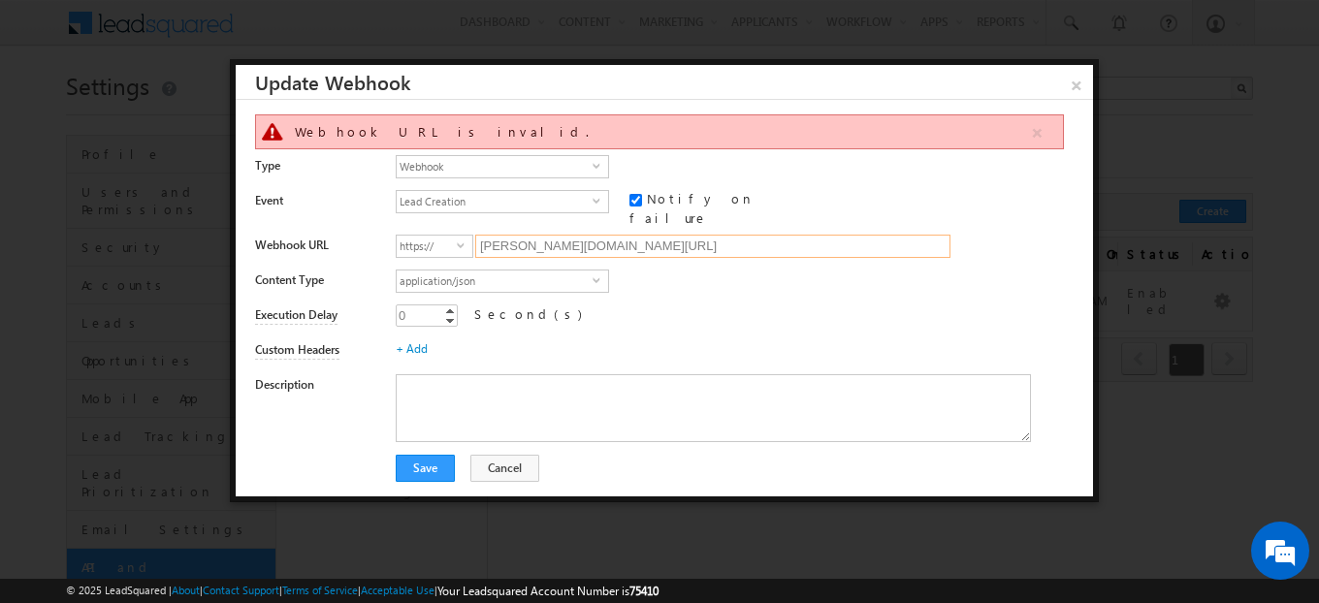
click at [788, 237] on input "karthik.prestaging.us.konnectify.dev/webhook/358" at bounding box center [712, 246] width 475 height 23
click at [499, 271] on span "application/json" at bounding box center [495, 281] width 196 height 21
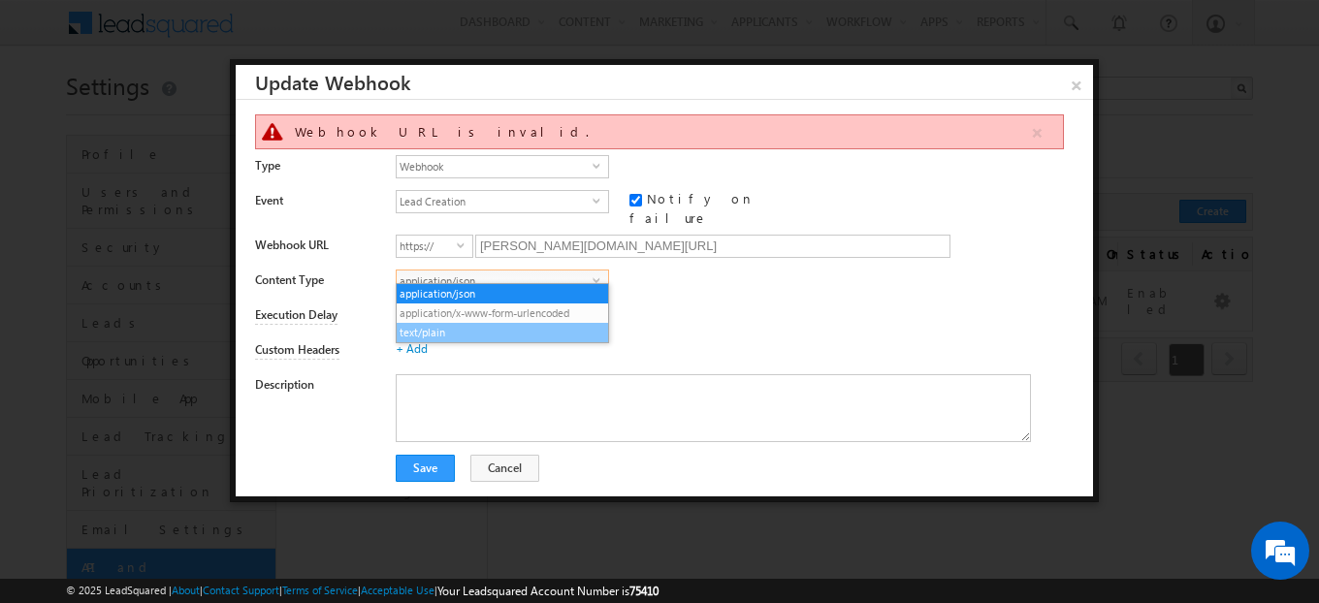
click at [512, 325] on li "text/plain" at bounding box center [502, 332] width 211 height 19
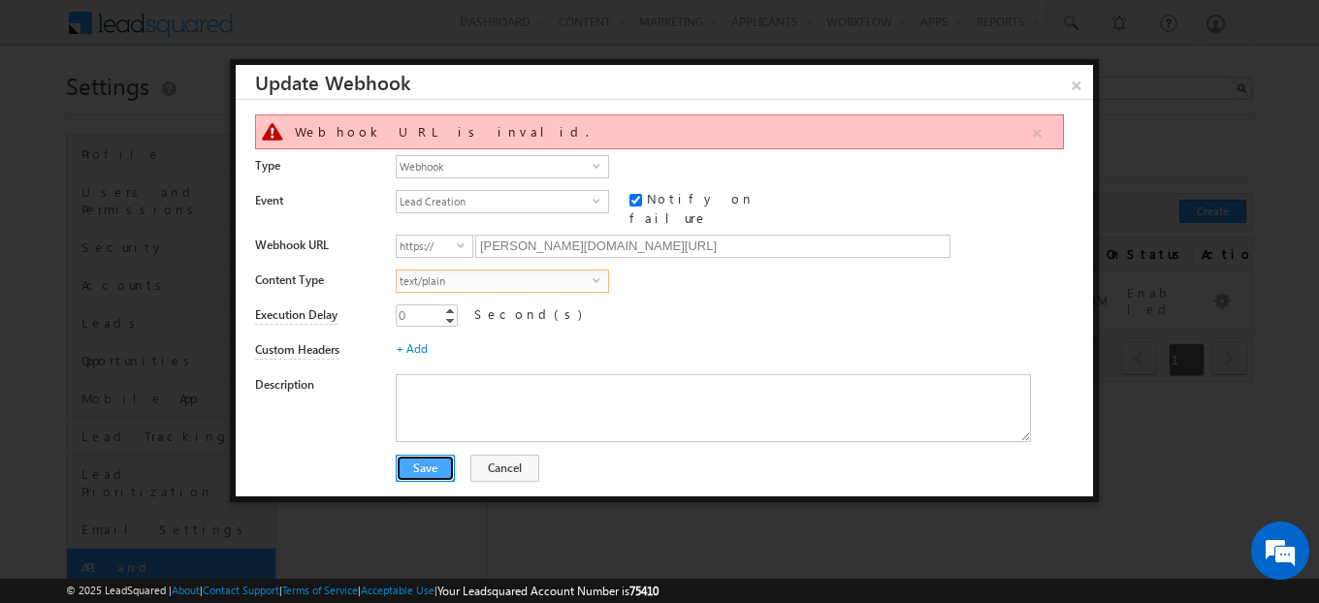
click at [434, 464] on button "Save" at bounding box center [425, 468] width 59 height 27
click at [542, 235] on input "karthik.prestaging.us.konnectify.dev/webhook/358" at bounding box center [712, 246] width 475 height 23
paste input "https://"
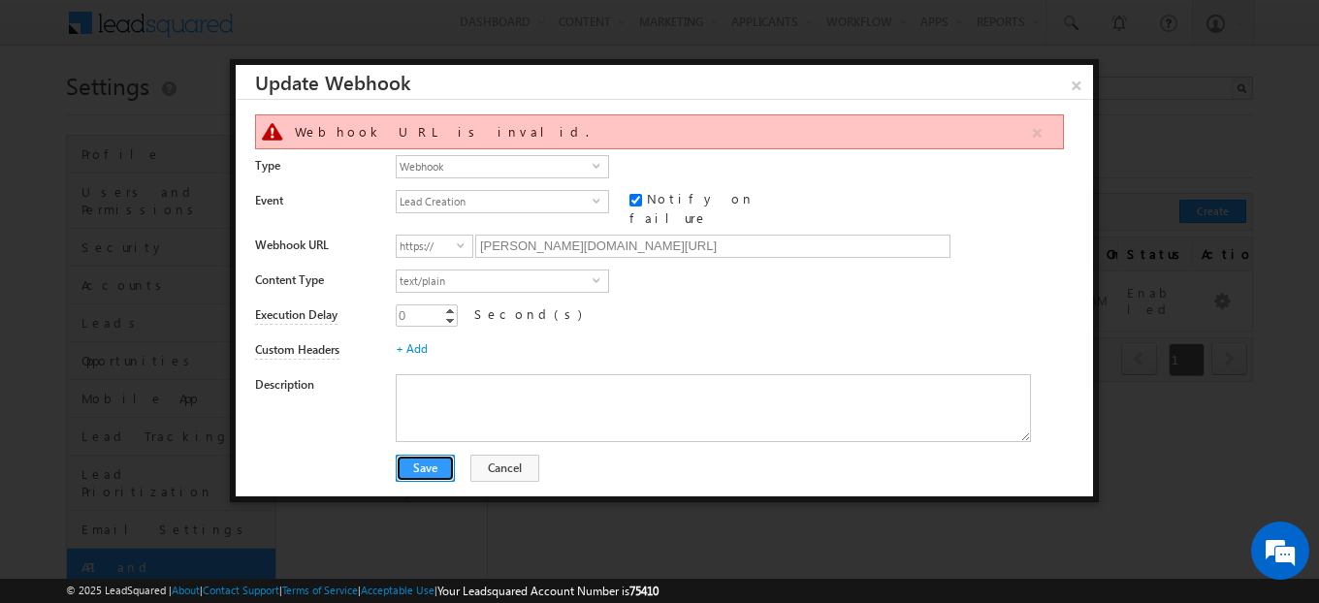
drag, startPoint x: 416, startPoint y: 461, endPoint x: 667, endPoint y: 308, distance: 293.6
click at [667, 308] on div "Webhook URL is invalid. Type Webhook select 0 Event Lead Creation select Lead_P…" at bounding box center [664, 298] width 857 height 397
click at [527, 235] on input "karthik.prestaging.us.konnectify.dev/webhook/358" at bounding box center [712, 246] width 475 height 23
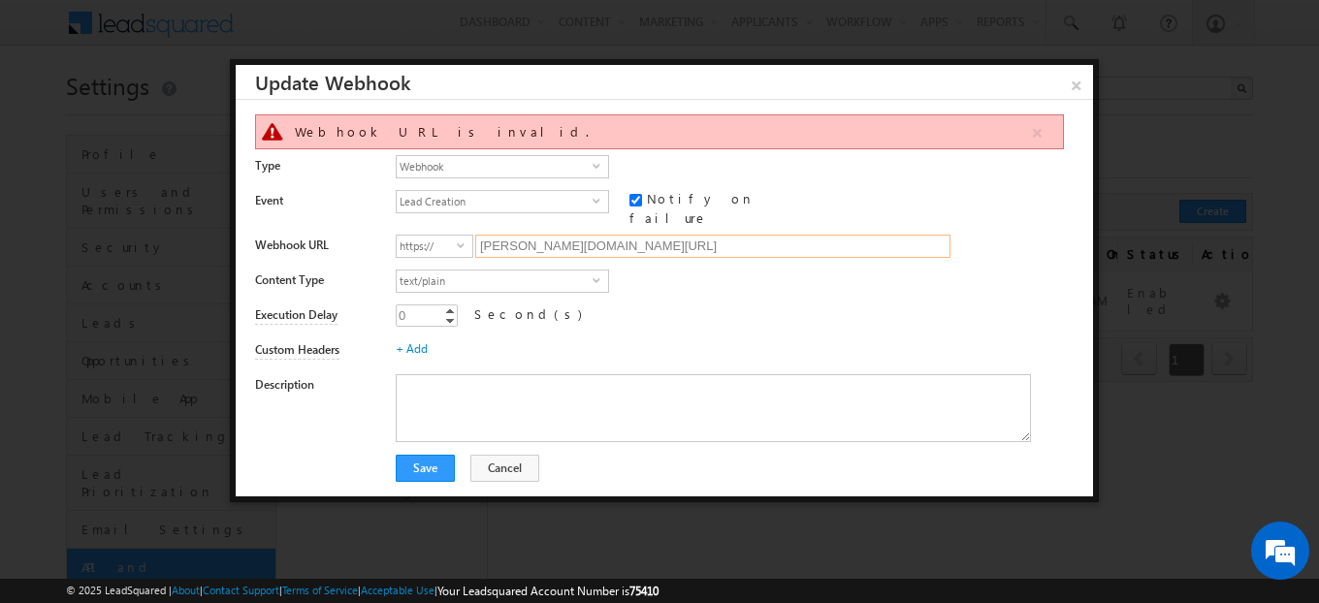
paste input "https://hooks.konnectify.co/webhook/v1/DT9KRT0hWB"
type input "hooks.konnectify.co/webhook/v1/DT9KRT0hWB"
click at [428, 461] on button "Save" at bounding box center [425, 468] width 59 height 27
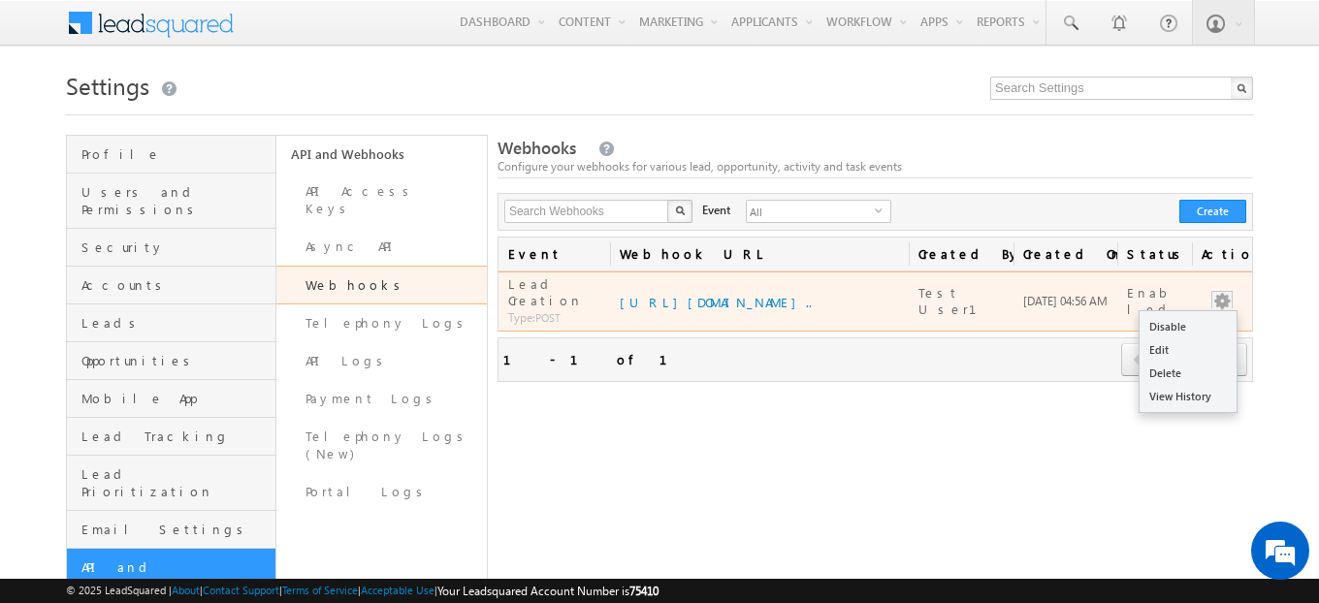
click at [1227, 298] on button "button" at bounding box center [1221, 301] width 19 height 19
drag, startPoint x: 1196, startPoint y: 318, endPoint x: 1198, endPoint y: 334, distance: 15.6
click at [1198, 334] on ul "Disable Edit Delete View History" at bounding box center [1187, 361] width 99 height 103
click at [1198, 338] on link "Edit" at bounding box center [1187, 349] width 97 height 23
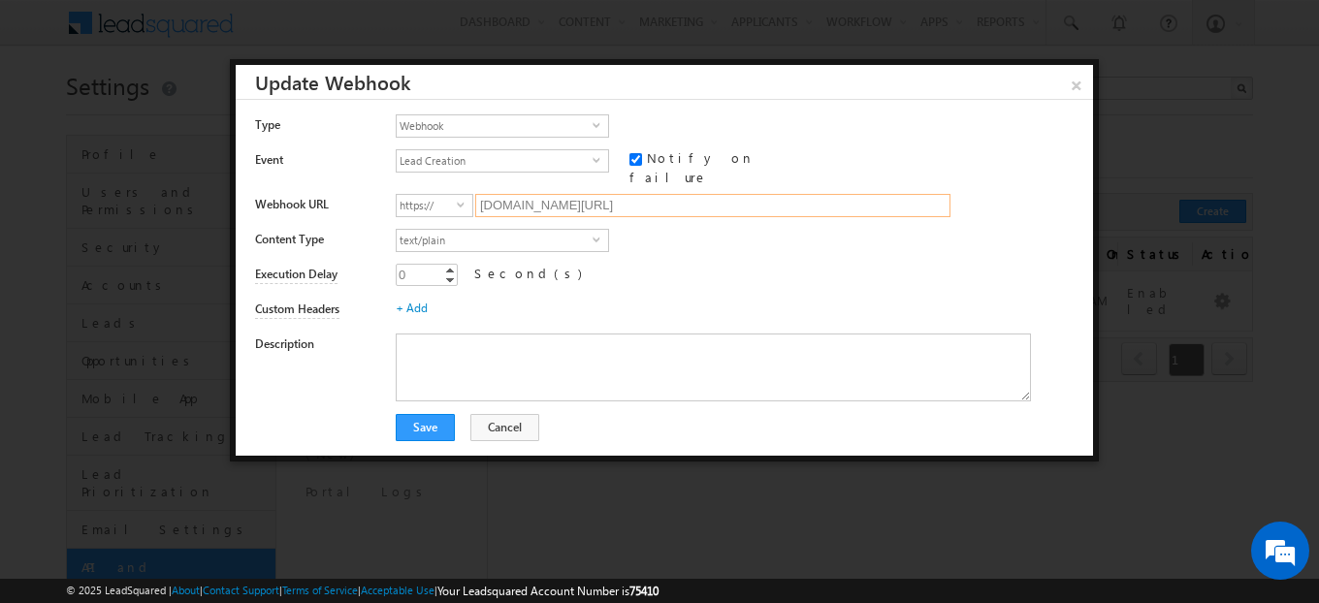
click at [798, 195] on input "hooks.konnectify.co/webhook/v1/DT9KRT0hWB" at bounding box center [712, 205] width 475 height 23
click at [518, 230] on span "text/plain" at bounding box center [495, 240] width 196 height 21
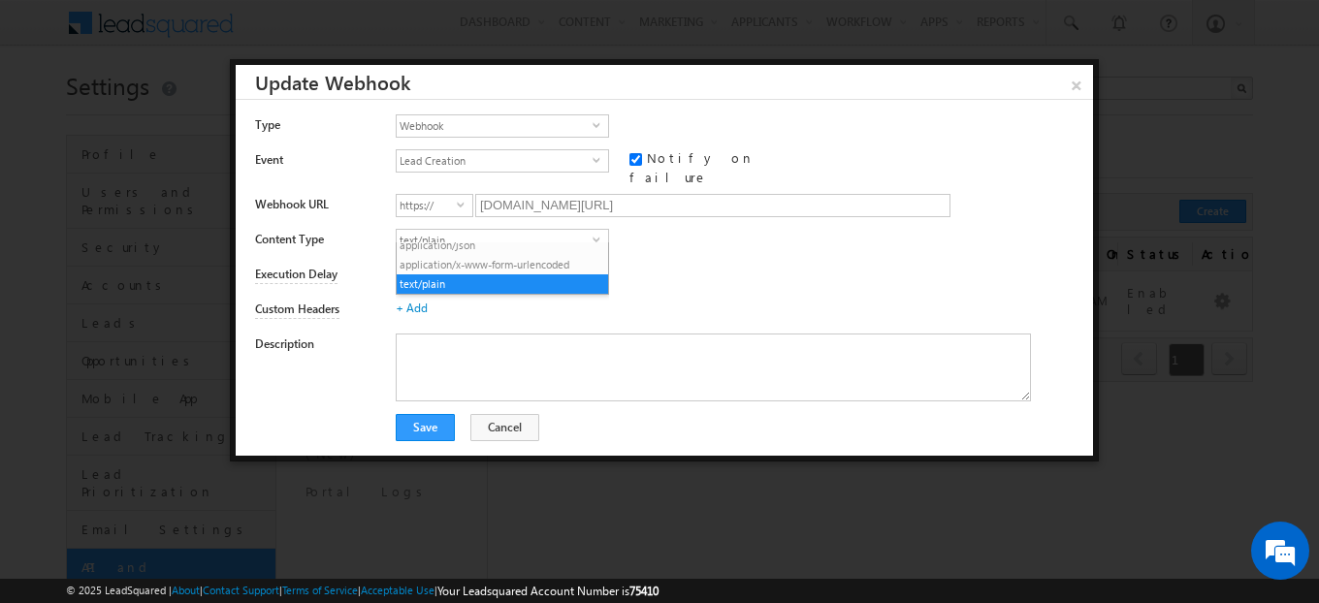
click at [751, 236] on div "text/plain select text/plain" at bounding box center [737, 242] width 683 height 27
click at [707, 197] on input "hooks.konnectify.co/webhook/v1/DT9KRT0hWB" at bounding box center [712, 205] width 475 height 23
paste input "ttps://karthik.prestaging.us.konnectify.dev/webhook/358"
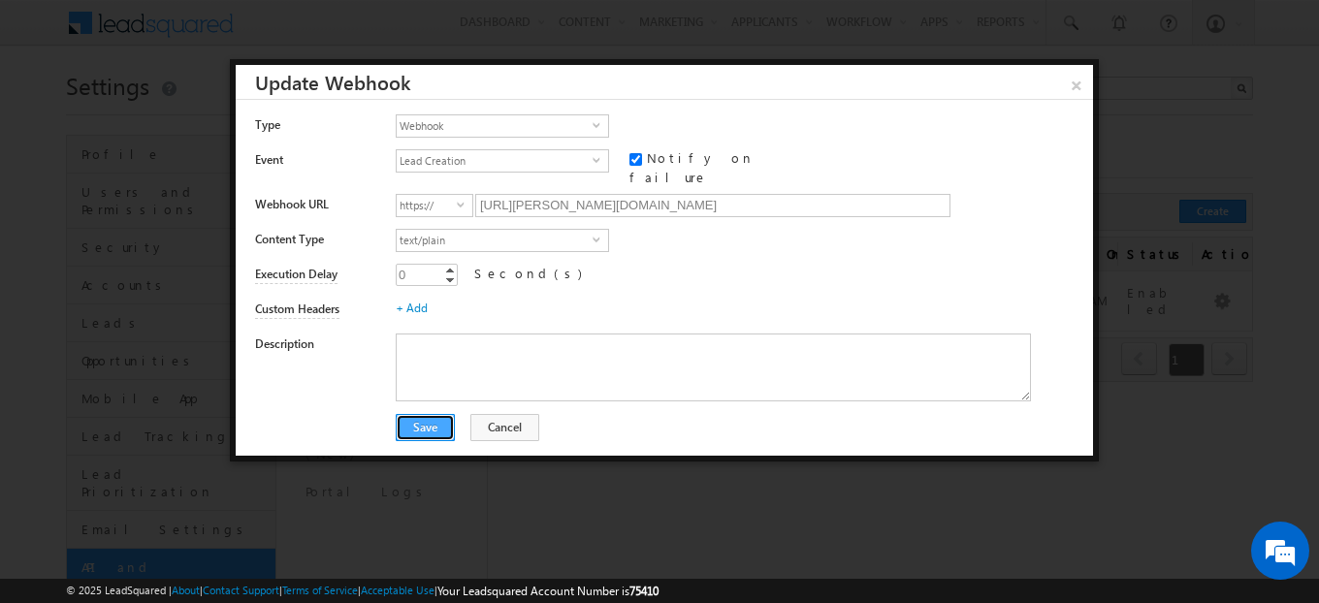
type input "karthik.prestaging.us.konnectify.dev/webhook/358"
click at [431, 414] on button "Save" at bounding box center [425, 427] width 59 height 27
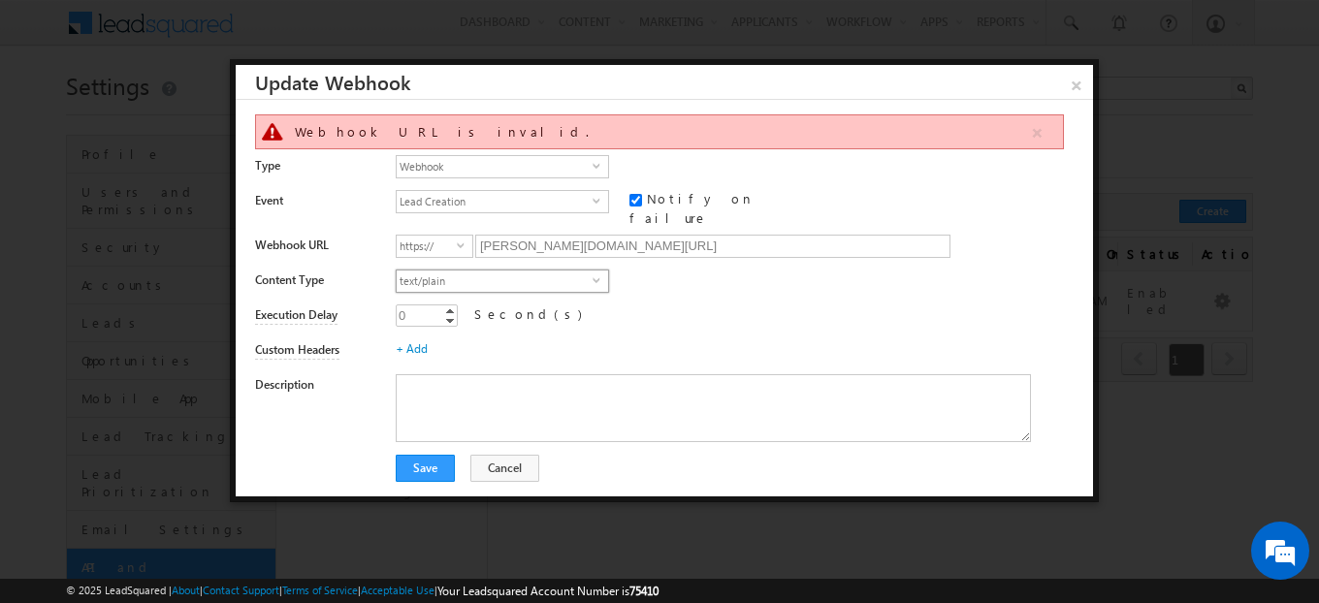
click at [481, 273] on span "text/plain" at bounding box center [495, 281] width 196 height 21
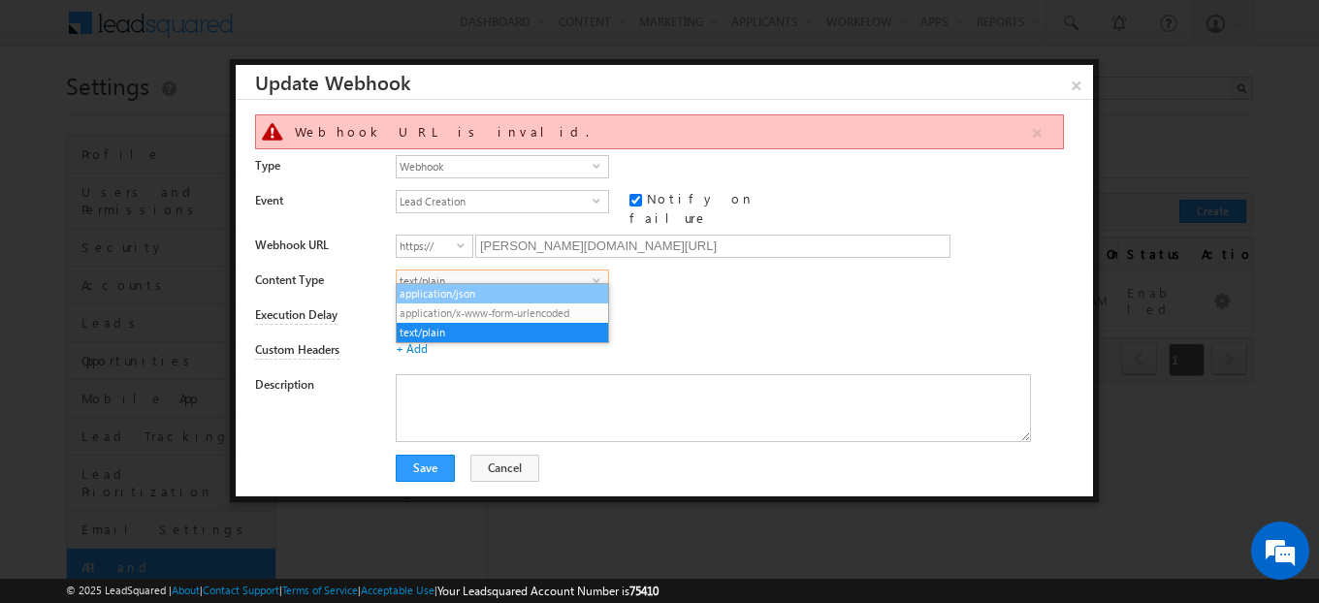
click at [487, 296] on li "application/json" at bounding box center [502, 293] width 211 height 19
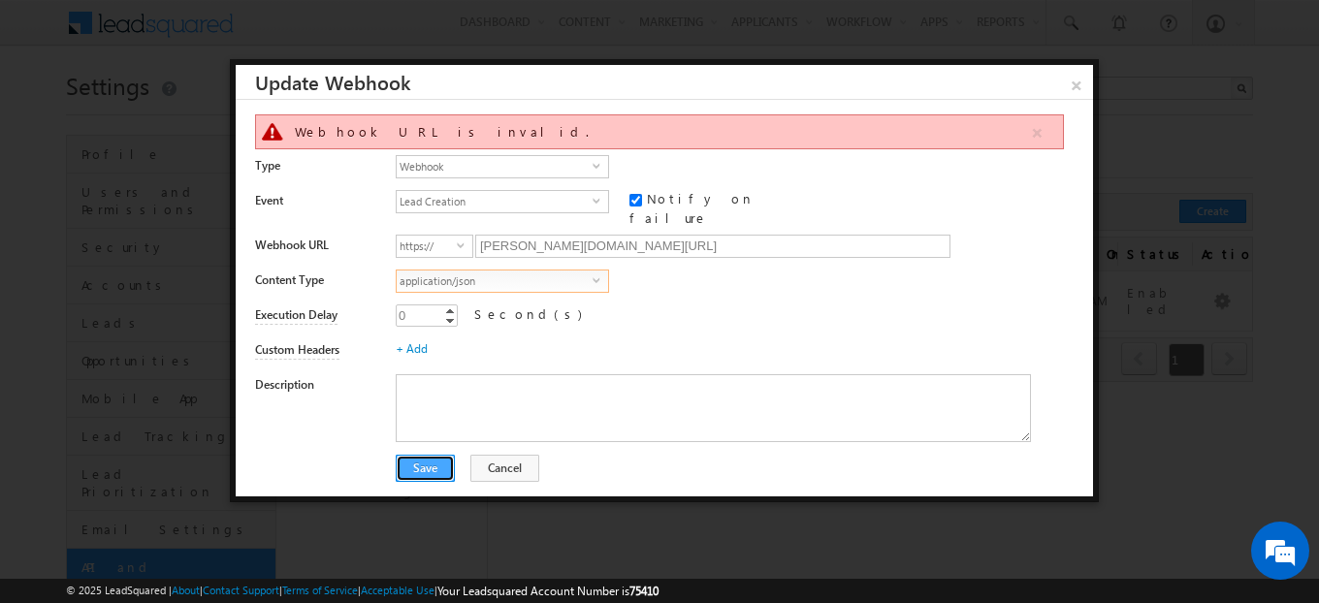
click at [414, 462] on button "Save" at bounding box center [425, 468] width 59 height 27
click at [497, 459] on button "Cancel" at bounding box center [504, 468] width 69 height 27
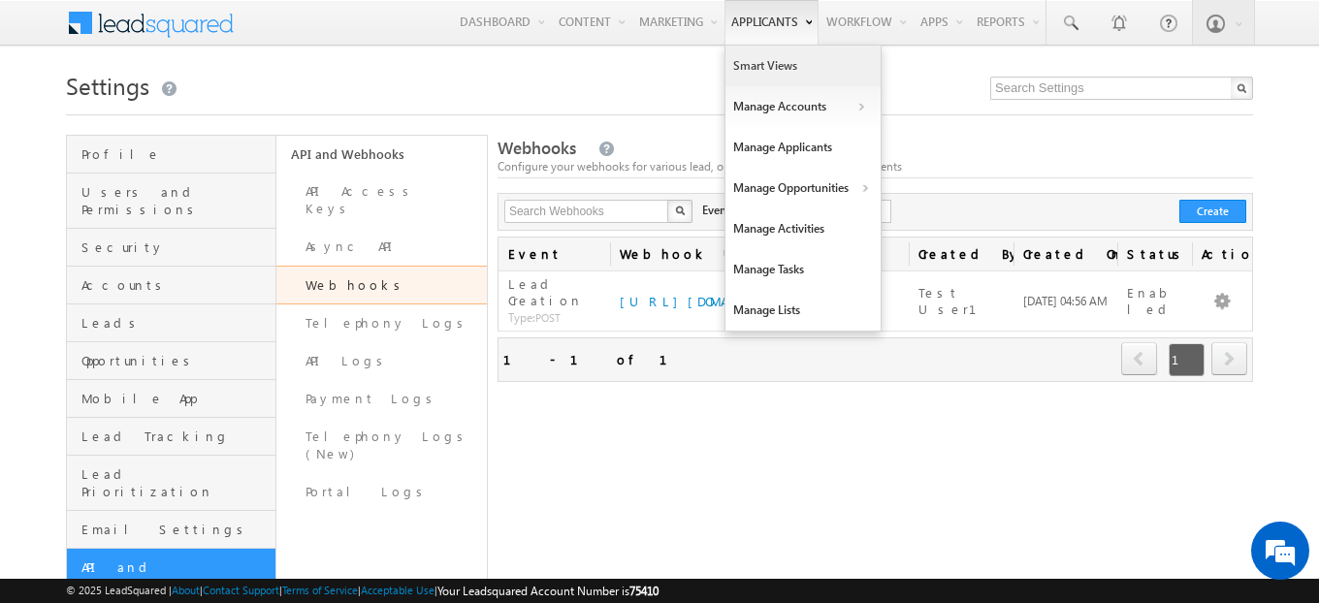
click at [788, 70] on link "Smart Views" at bounding box center [802, 66] width 155 height 41
